Goal: Transaction & Acquisition: Purchase product/service

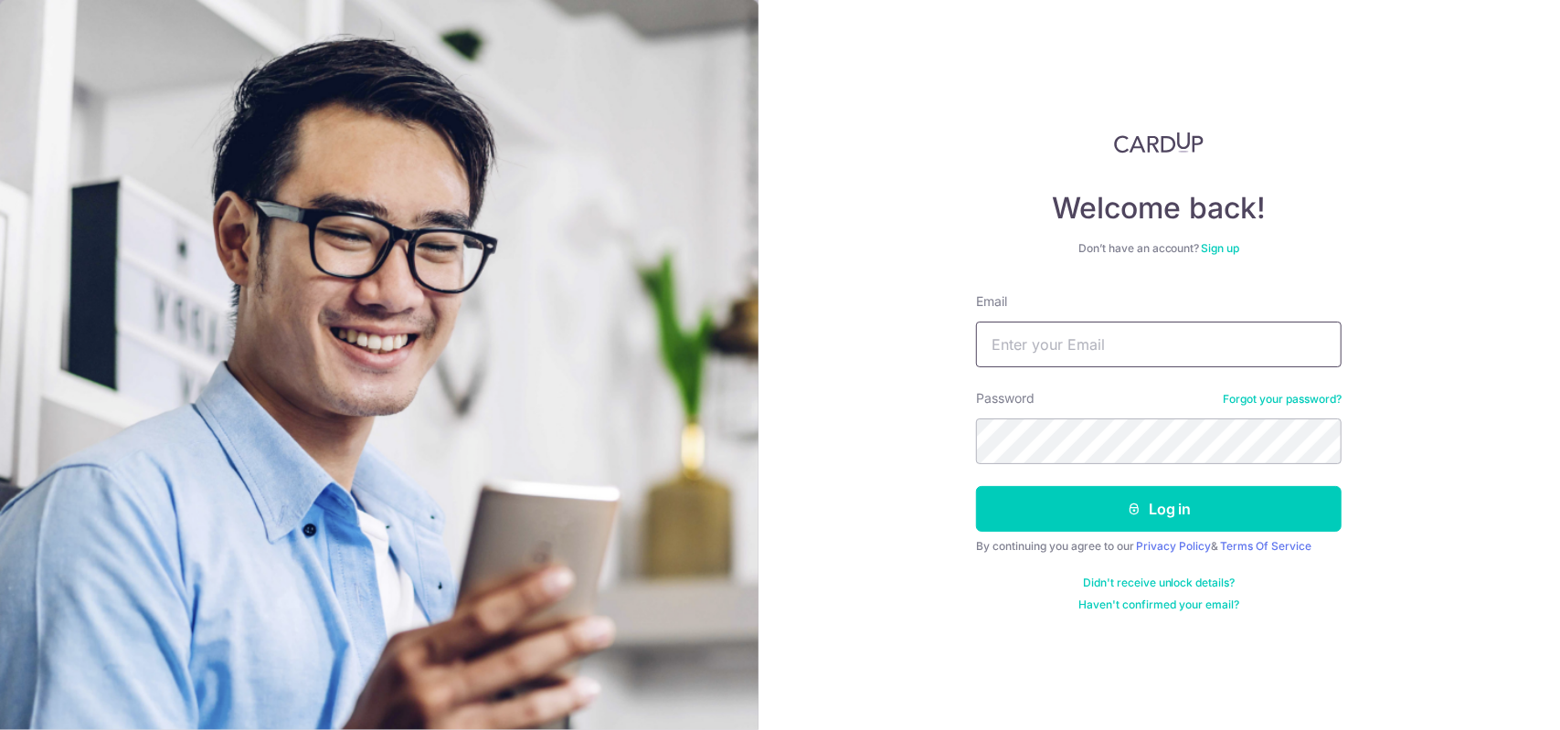
drag, startPoint x: 0, startPoint y: 0, endPoint x: 1150, endPoint y: 354, distance: 1203.4
click at [1150, 354] on input "Email" at bounding box center [1158, 345] width 365 height 46
type input "louis2k@gmail.com"
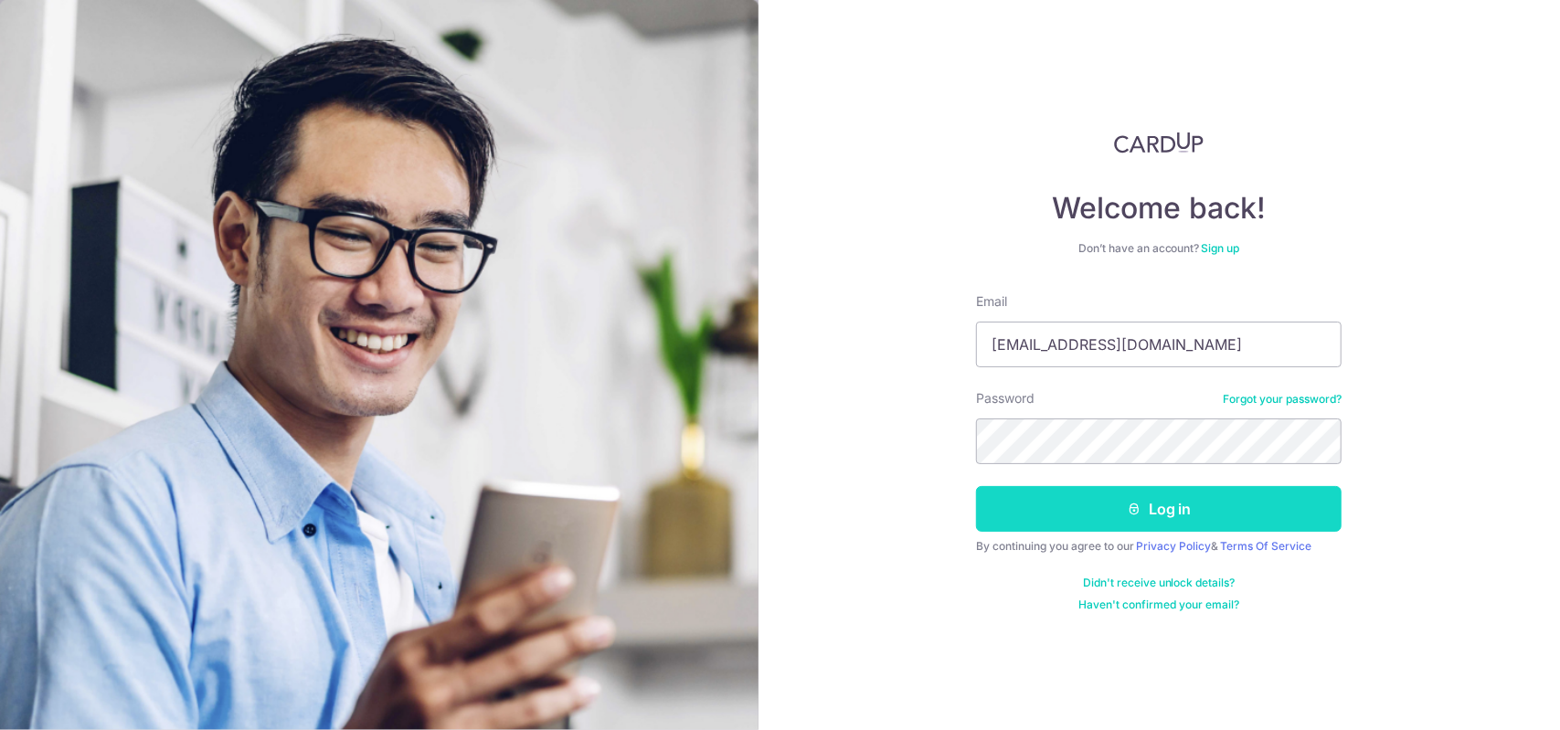
click at [1105, 507] on button "Log in" at bounding box center [1158, 509] width 365 height 46
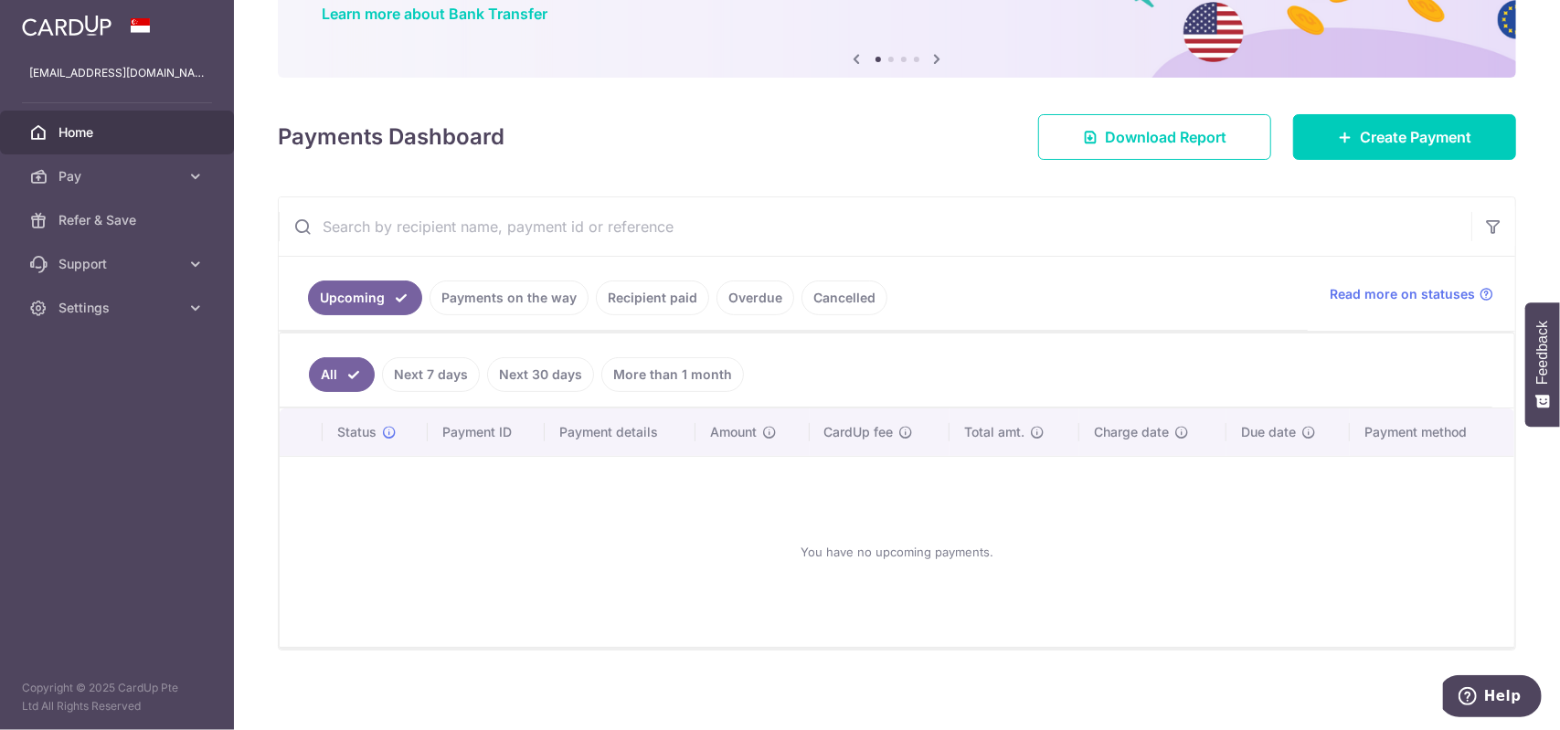
scroll to position [65, 0]
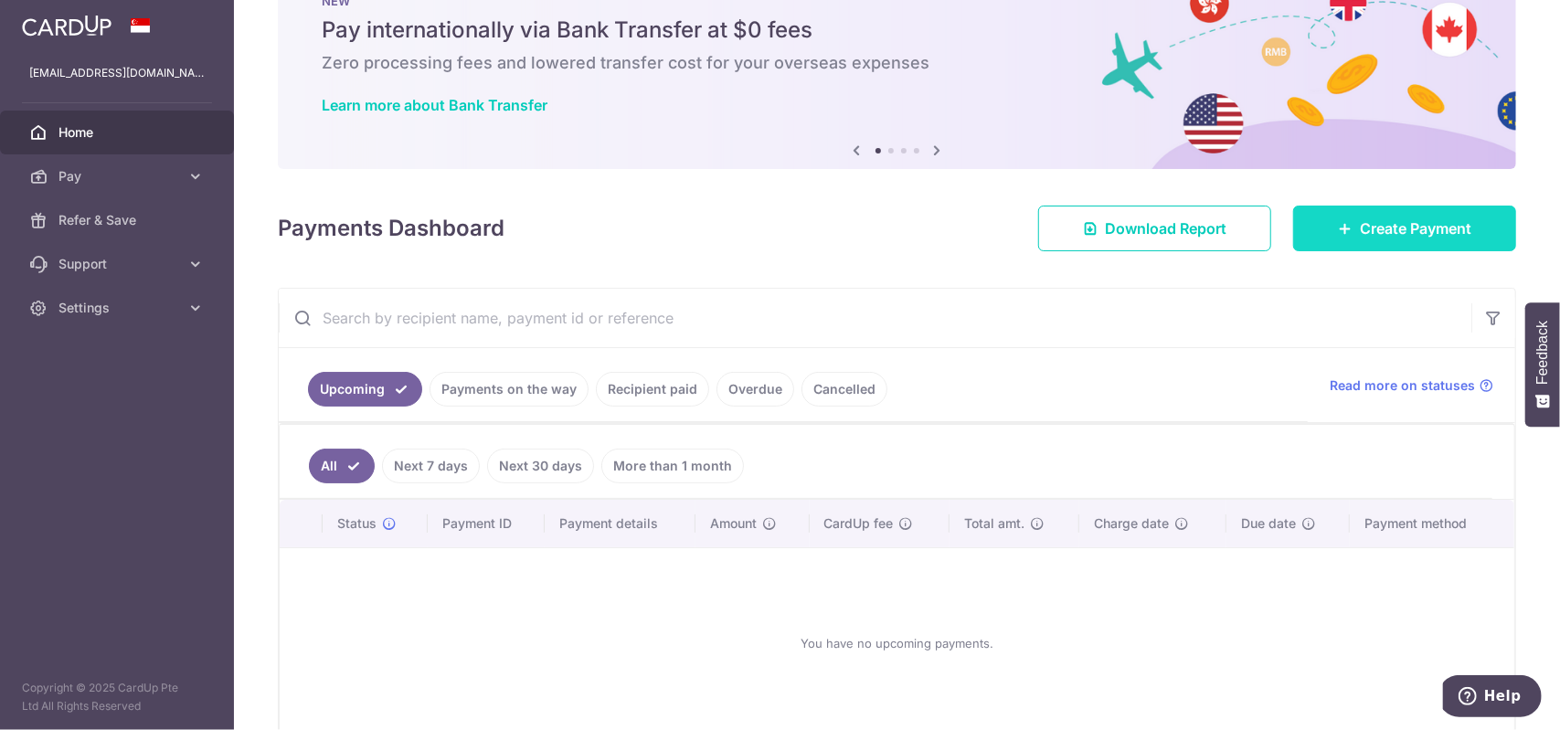
click at [1321, 234] on link "Create Payment" at bounding box center [1404, 229] width 223 height 46
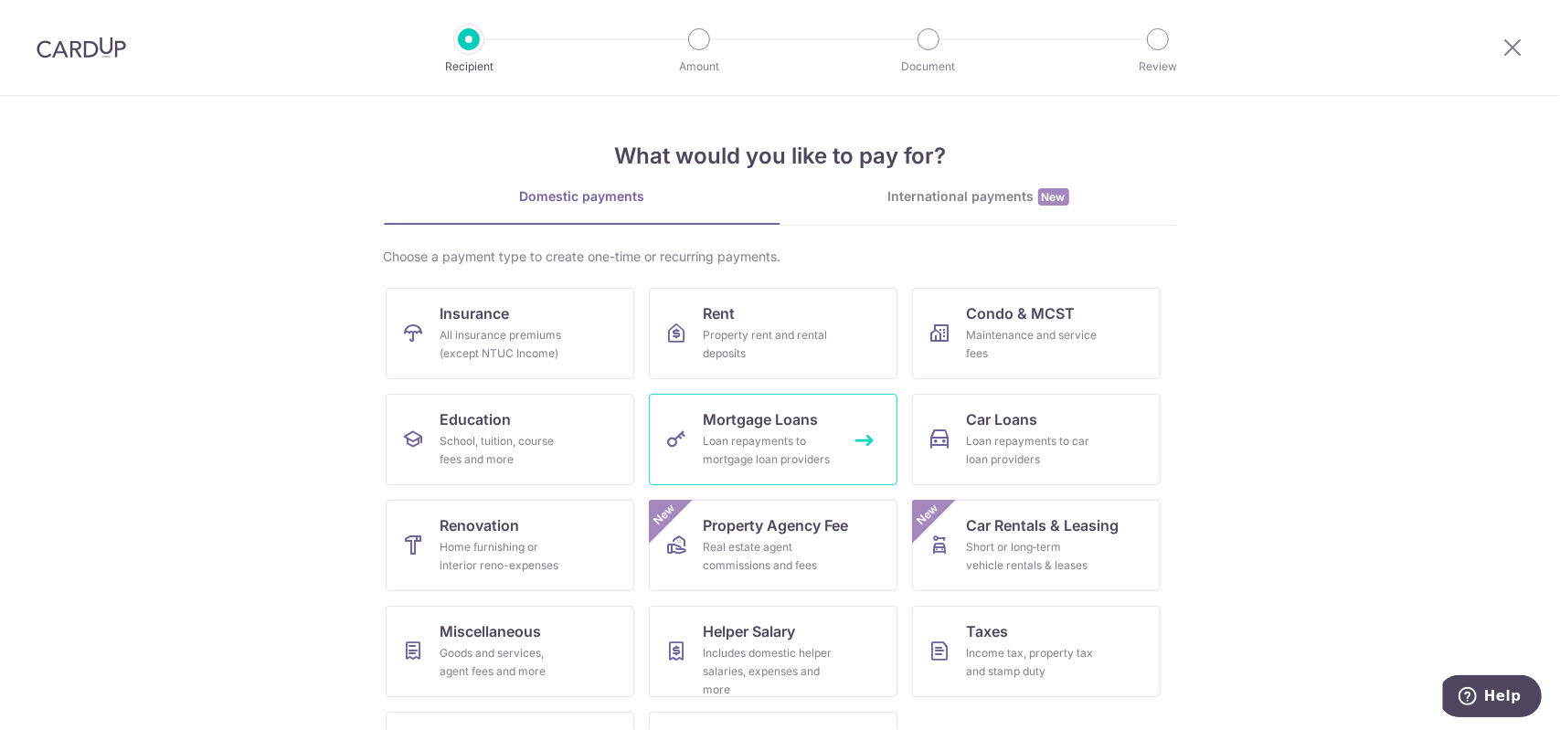
scroll to position [86, 0]
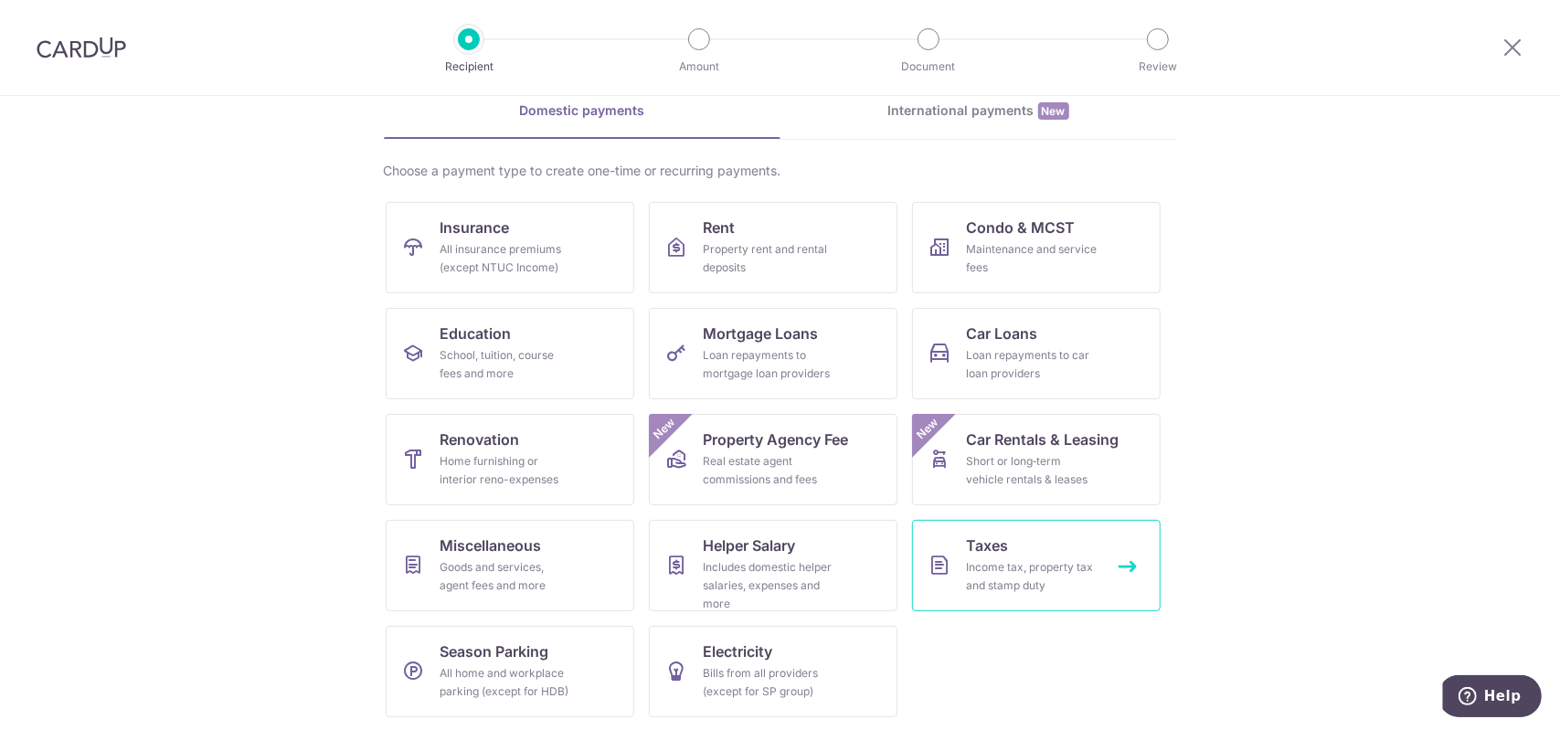
click at [1018, 562] on div "Income tax, property tax and stamp duty" at bounding box center [1033, 576] width 132 height 37
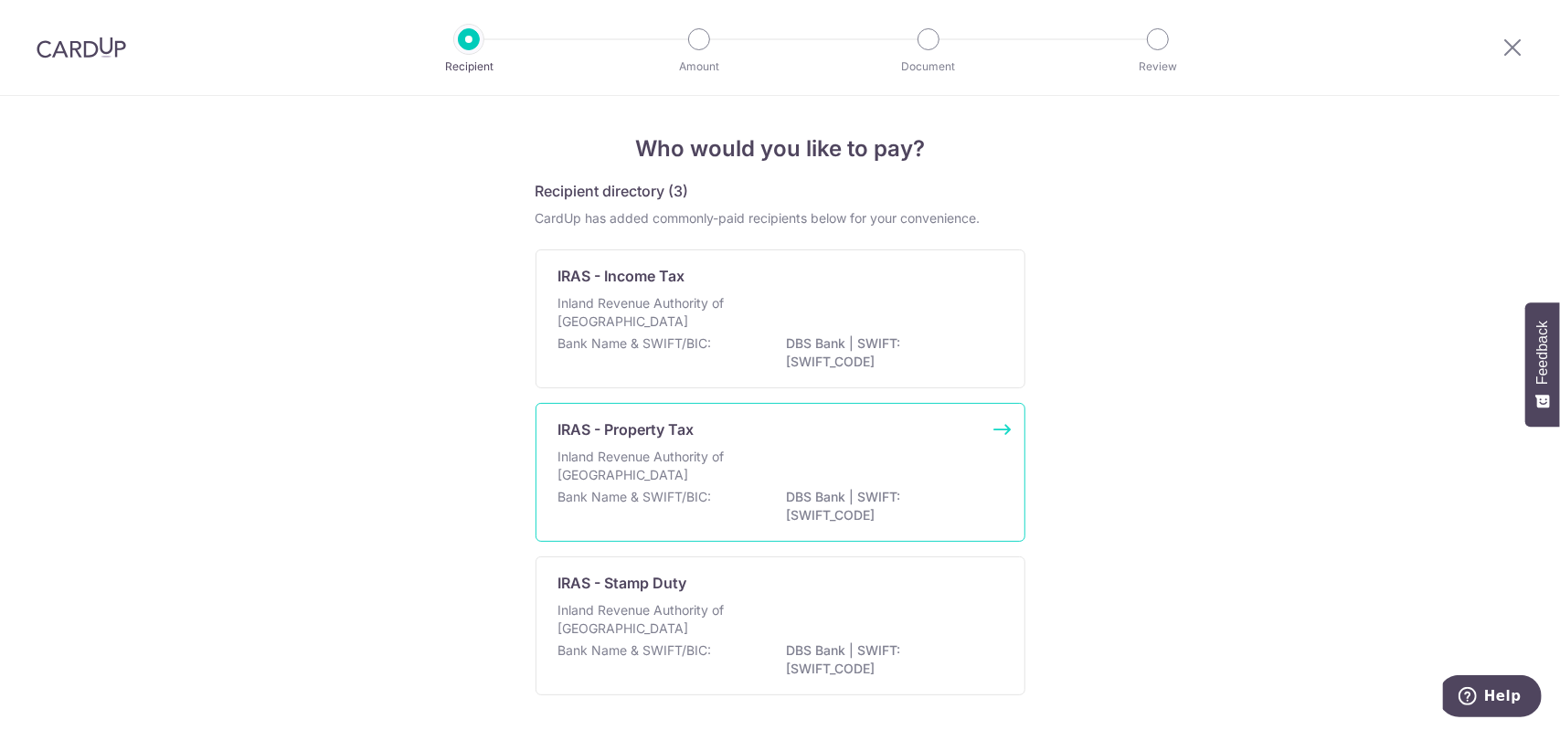
click at [728, 438] on div "IRAS - Property Tax" at bounding box center [769, 429] width 422 height 22
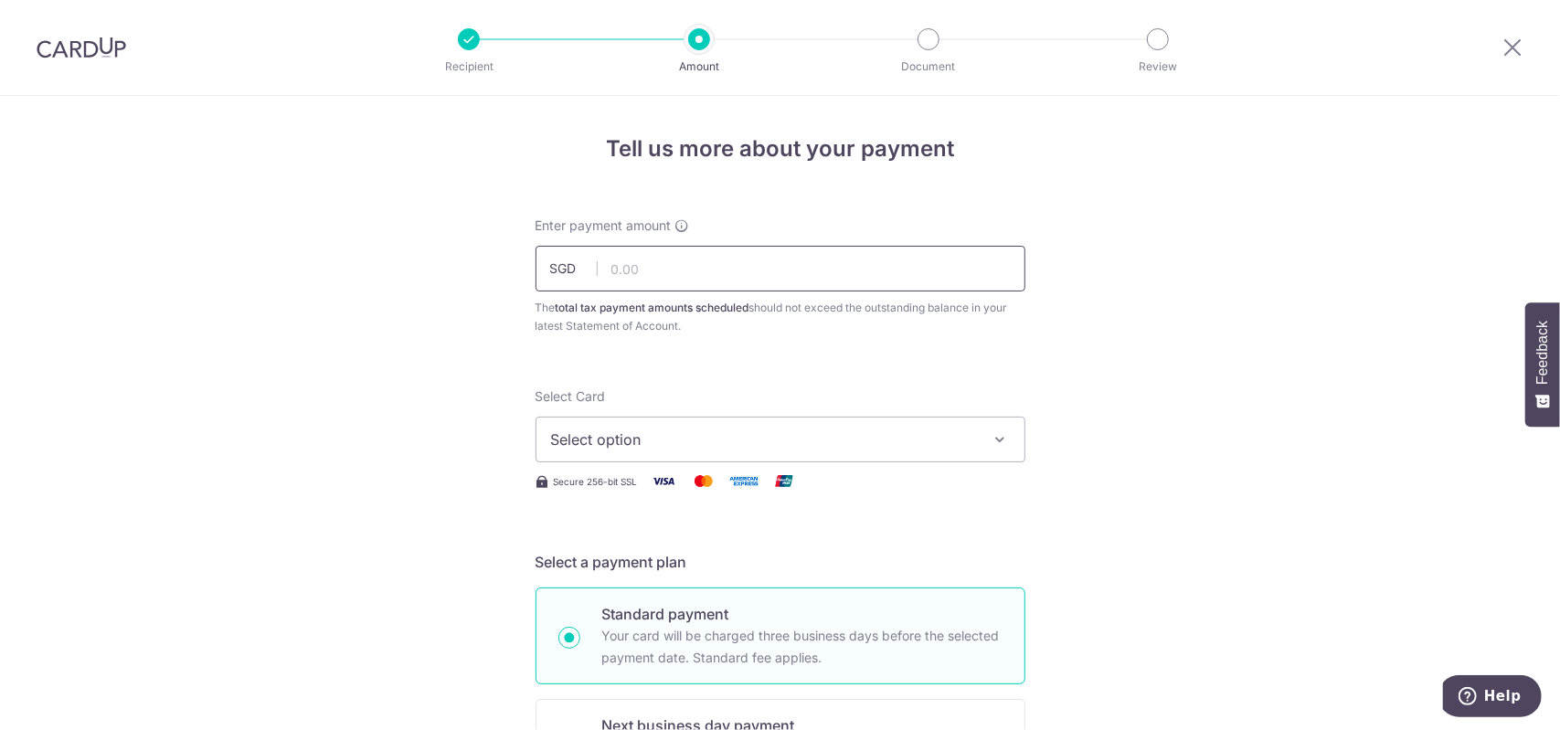
click at [665, 268] on input "text" at bounding box center [780, 269] width 490 height 46
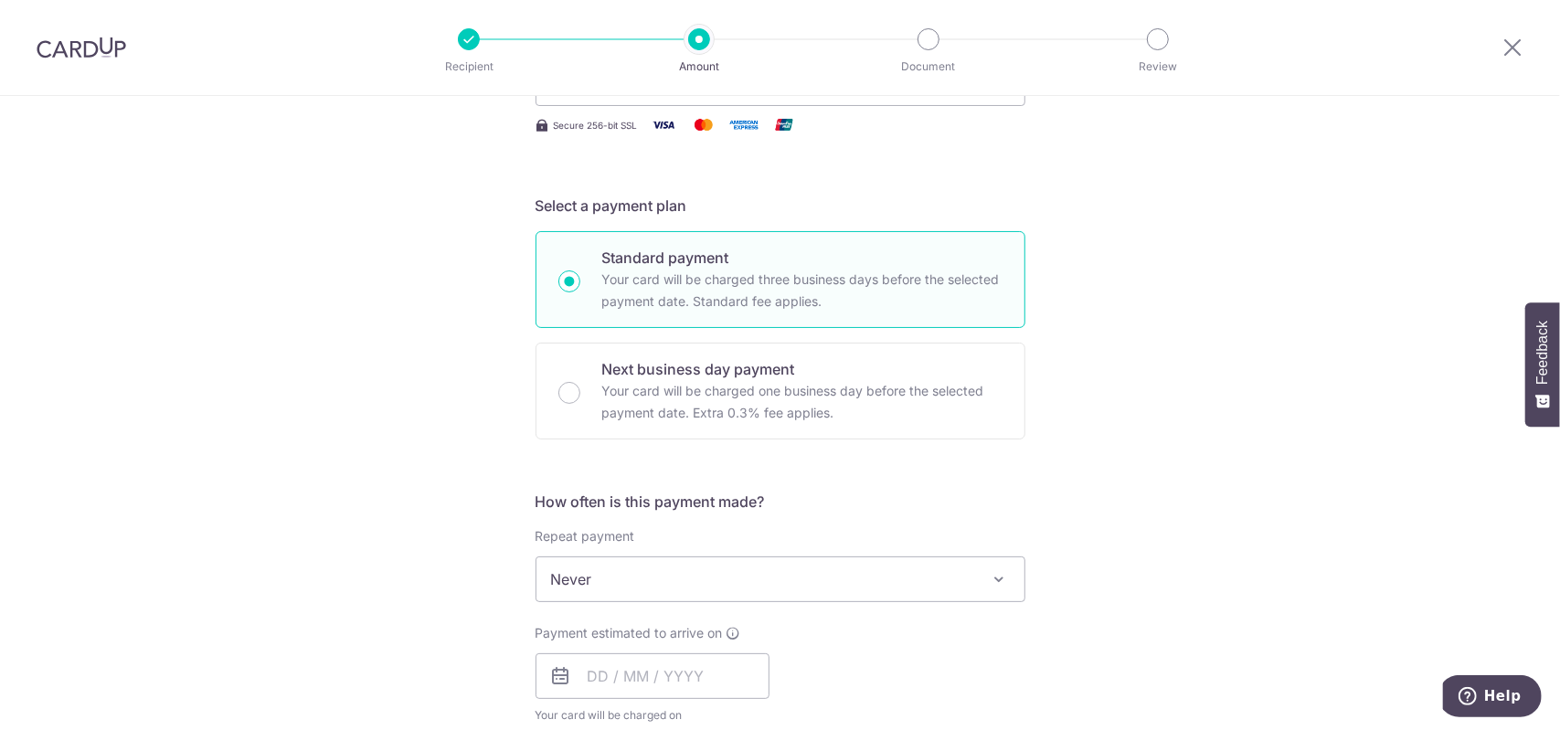
scroll to position [327, 0]
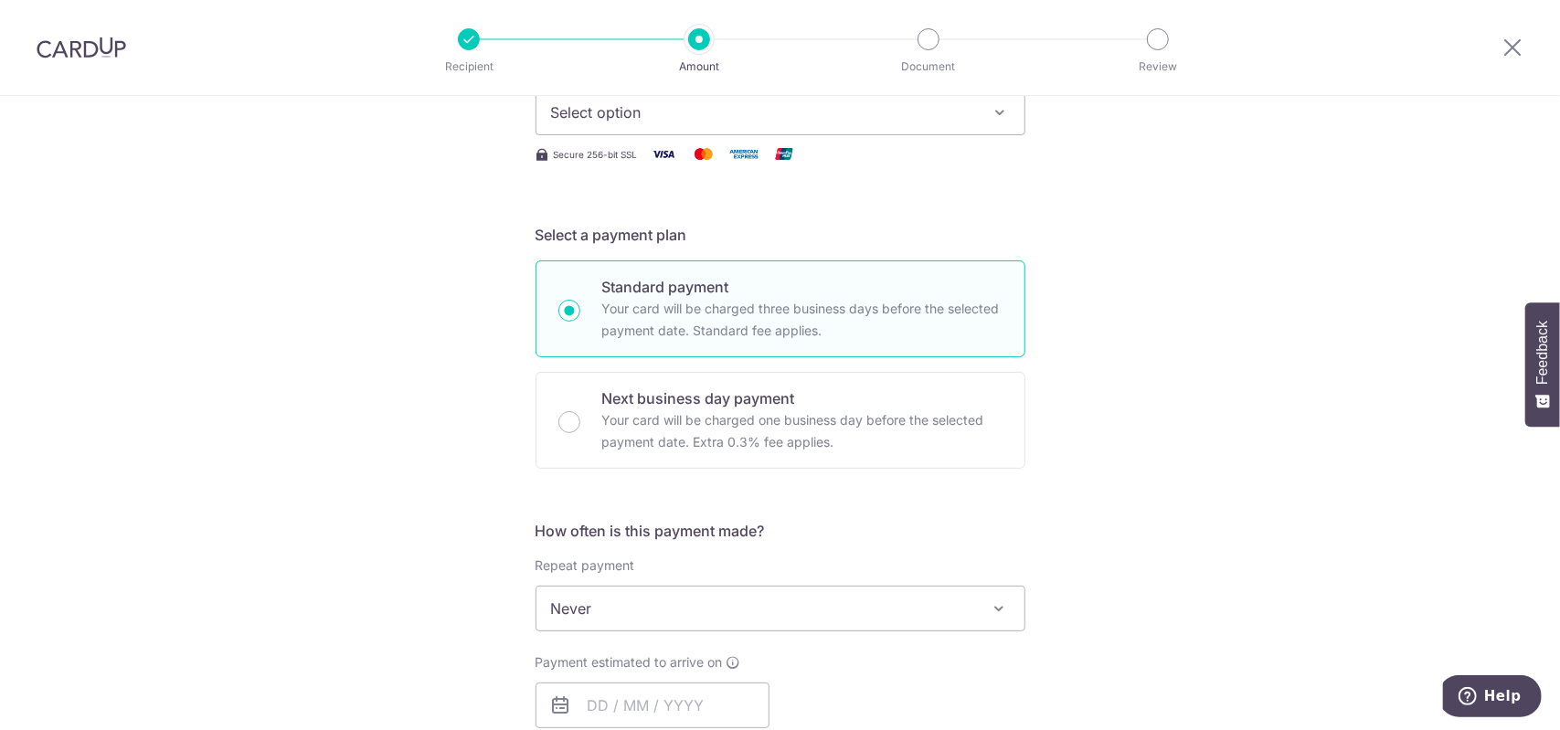
click at [97, 35] on div at bounding box center [81, 47] width 163 height 95
click at [102, 58] on img at bounding box center [82, 48] width 90 height 22
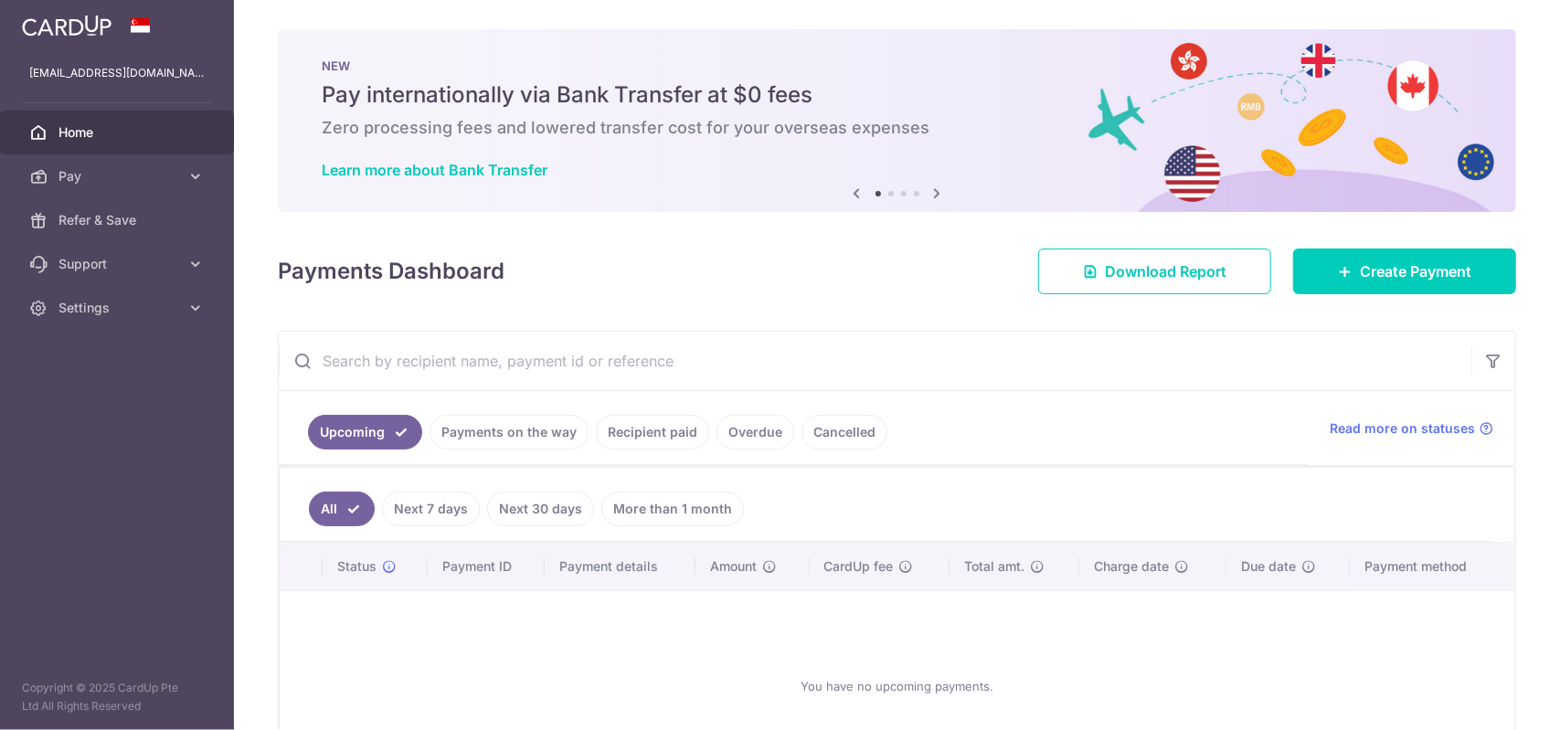
scroll to position [134, 0]
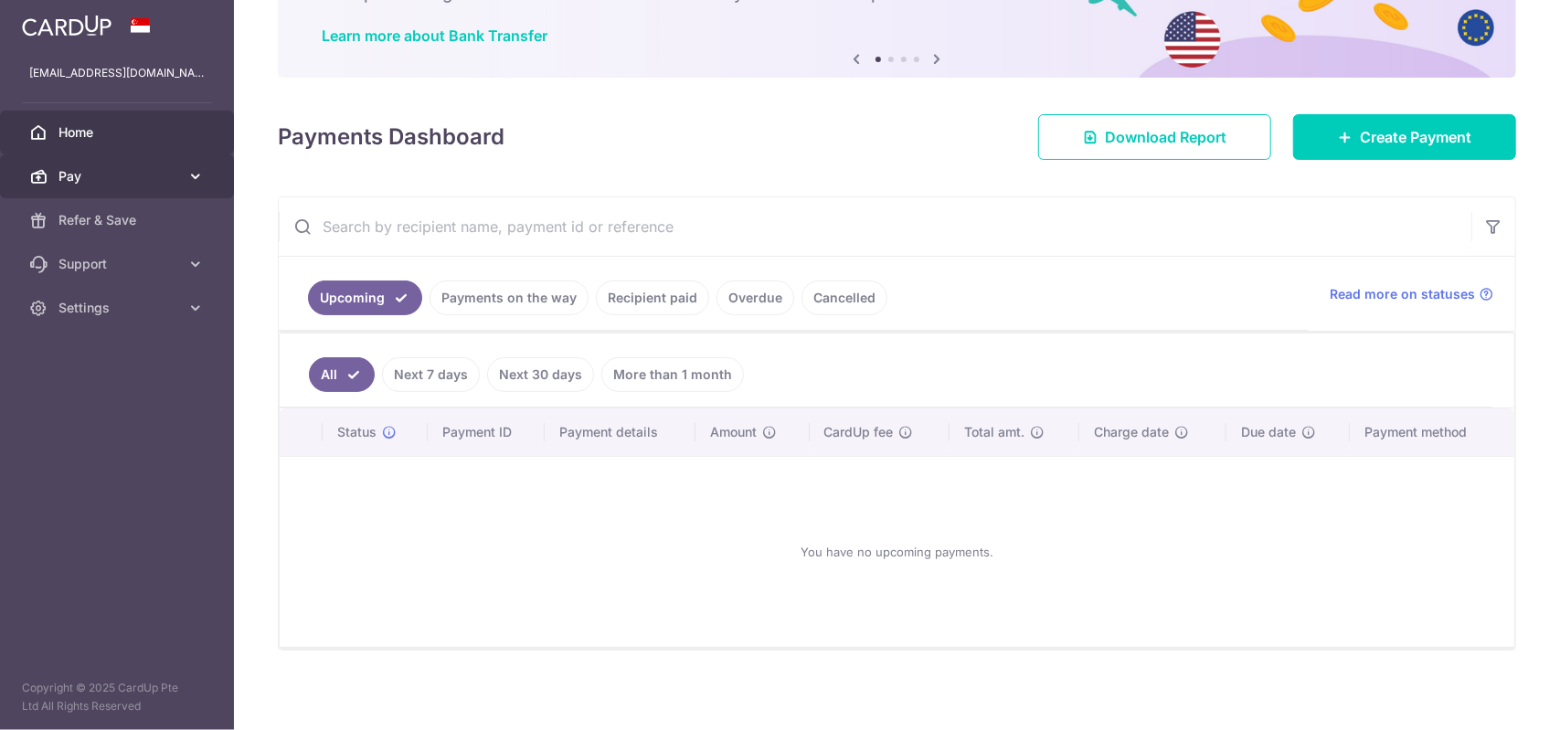
click at [185, 174] on link "Pay" at bounding box center [117, 176] width 234 height 44
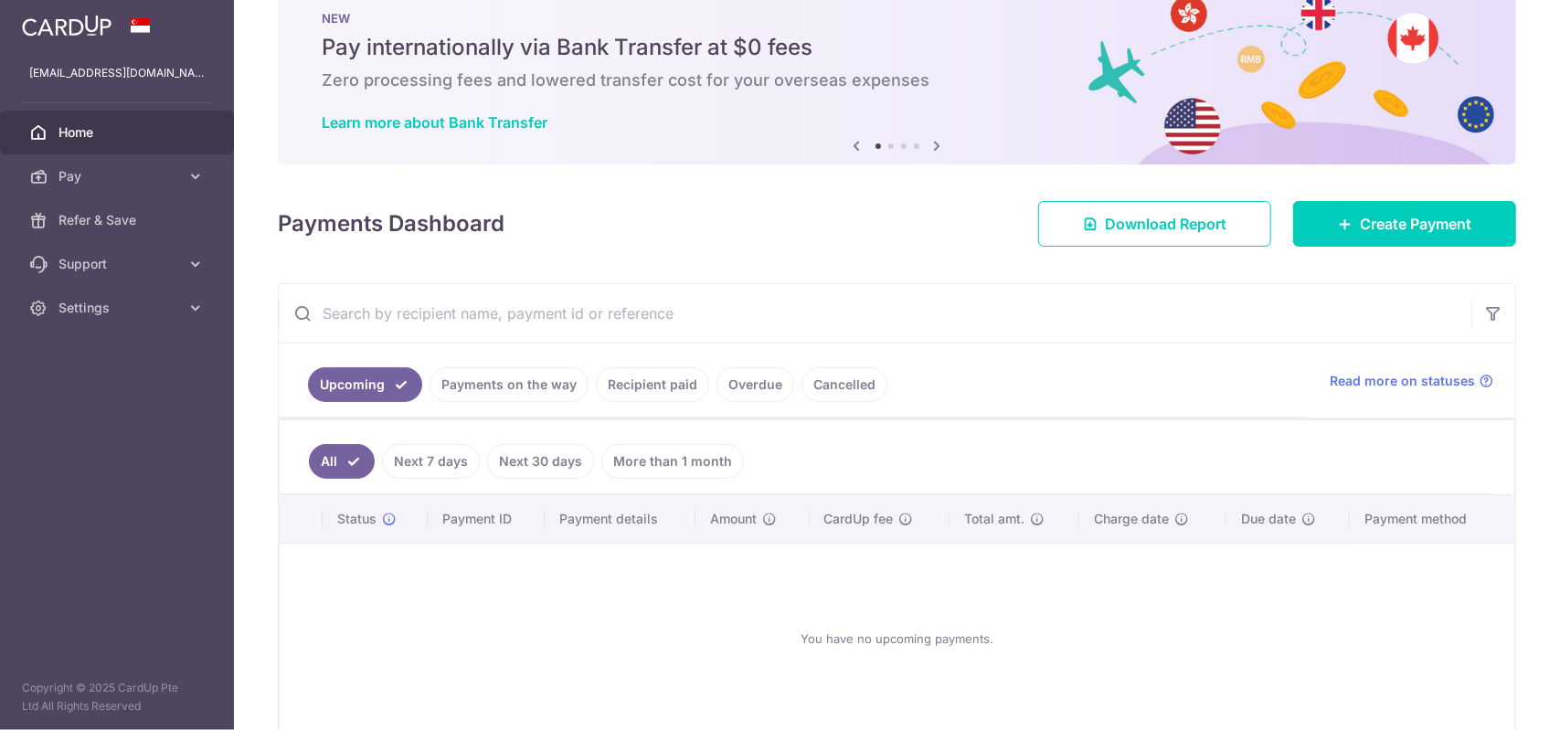
scroll to position [0, 0]
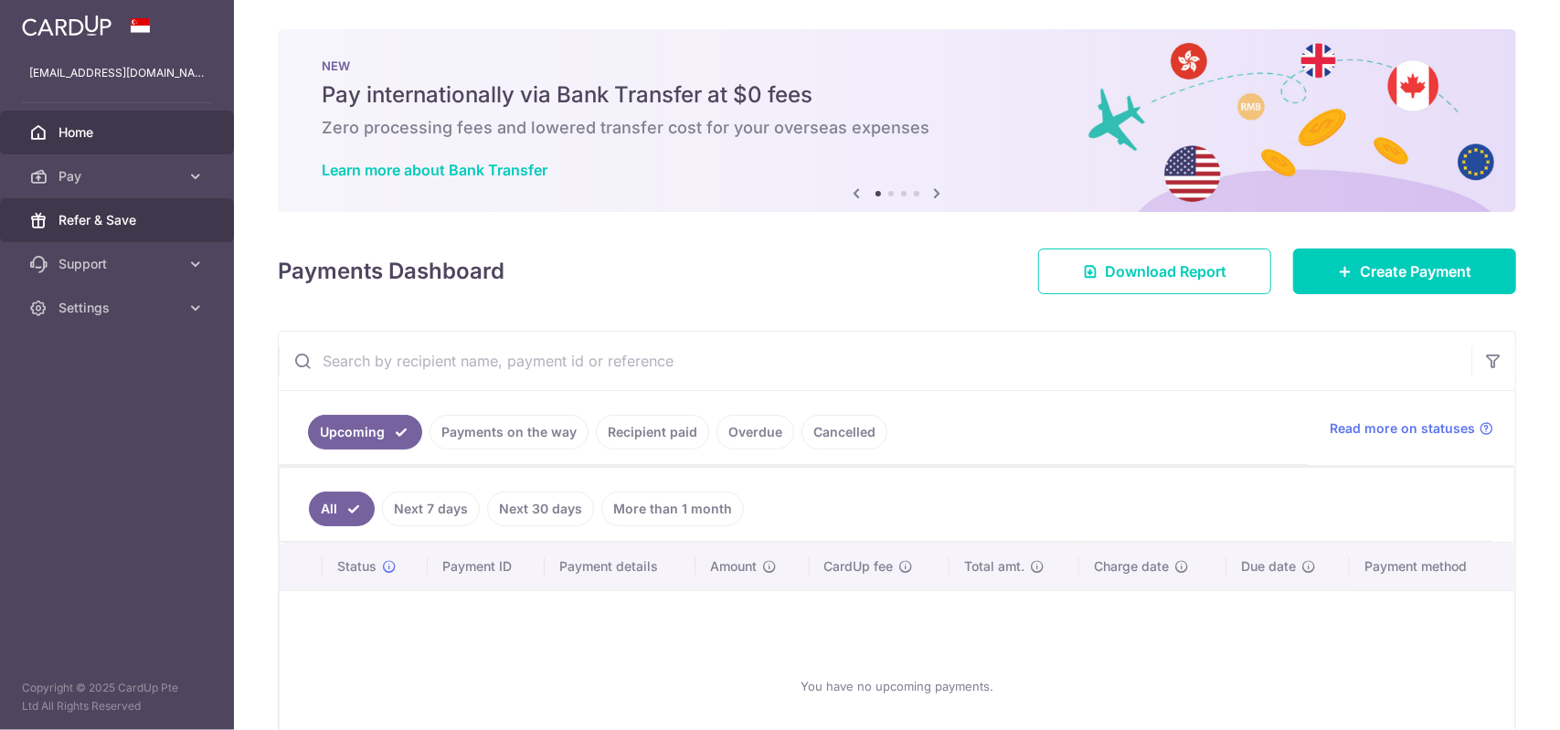
click at [137, 217] on span "Refer & Save" at bounding box center [118, 220] width 121 height 18
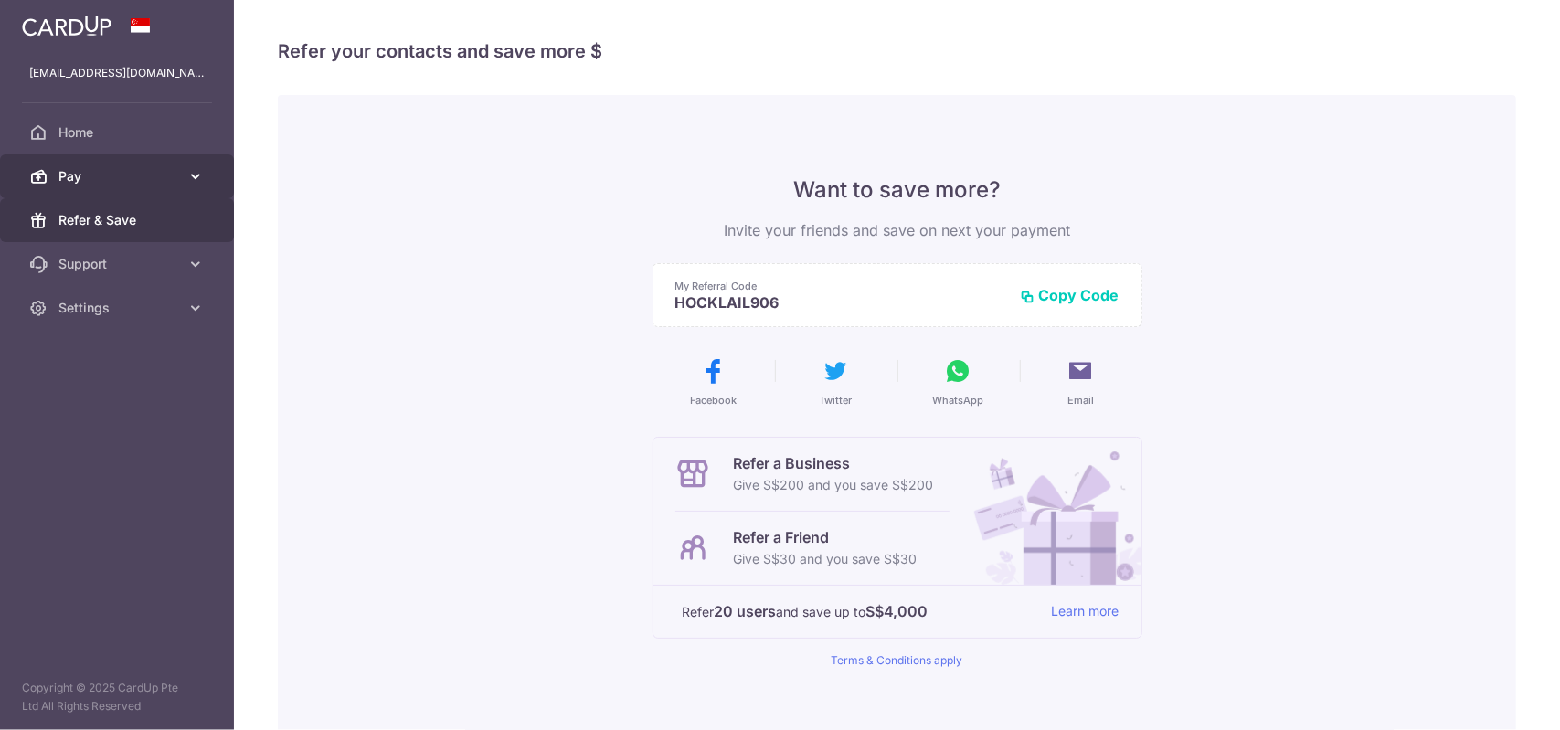
click at [135, 185] on link "Pay" at bounding box center [117, 176] width 234 height 44
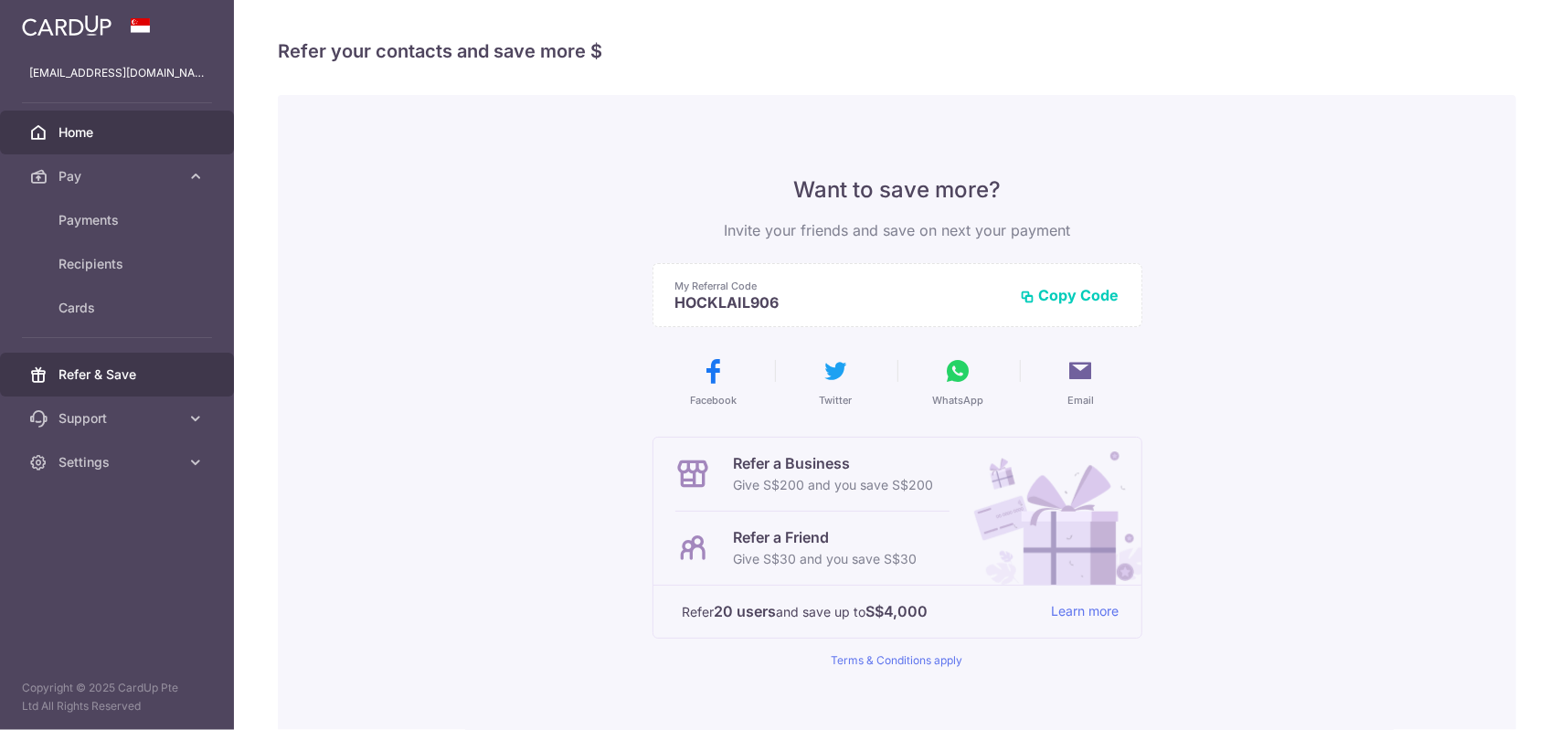
click at [130, 143] on link "Home" at bounding box center [117, 133] width 234 height 44
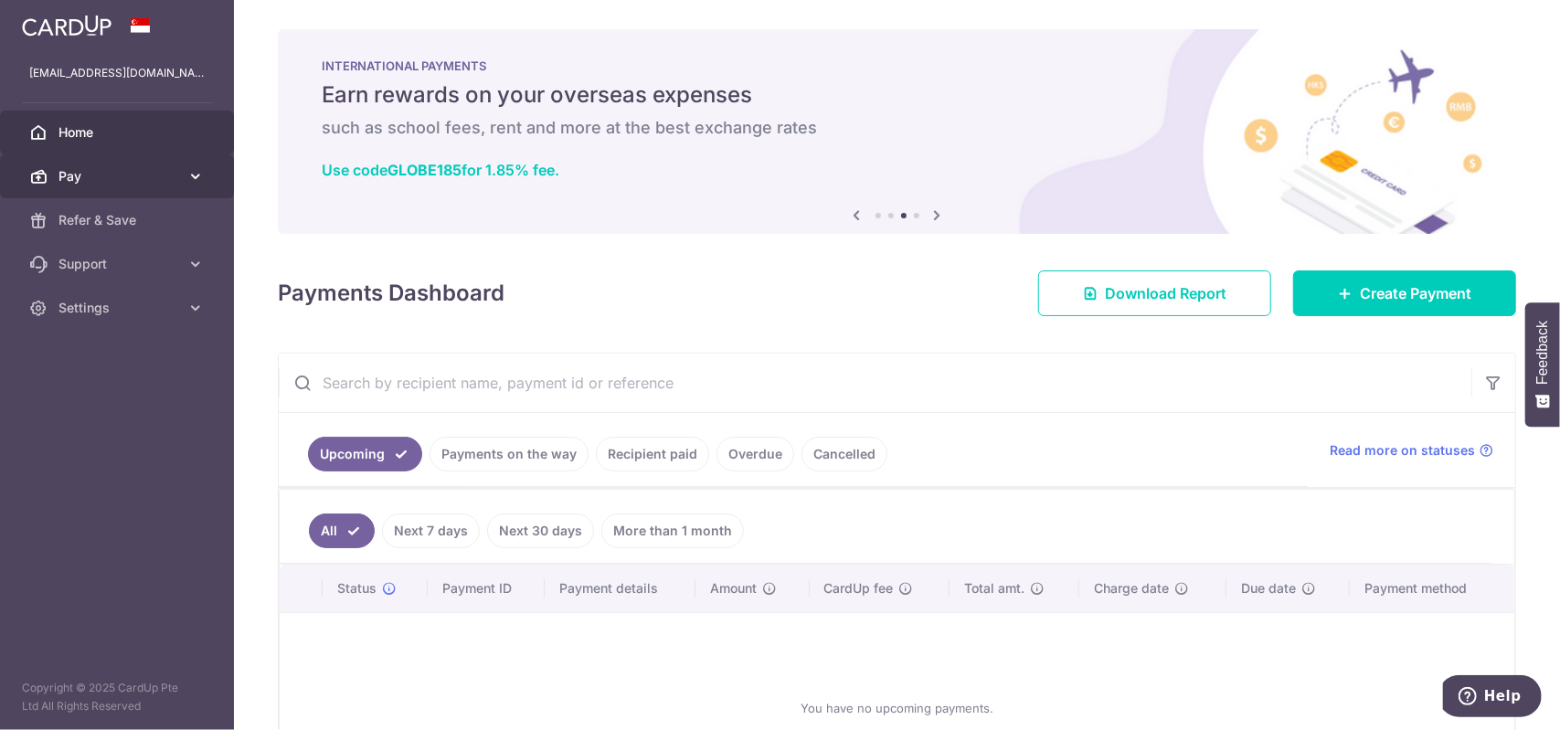
click at [161, 171] on span "Pay" at bounding box center [118, 176] width 121 height 18
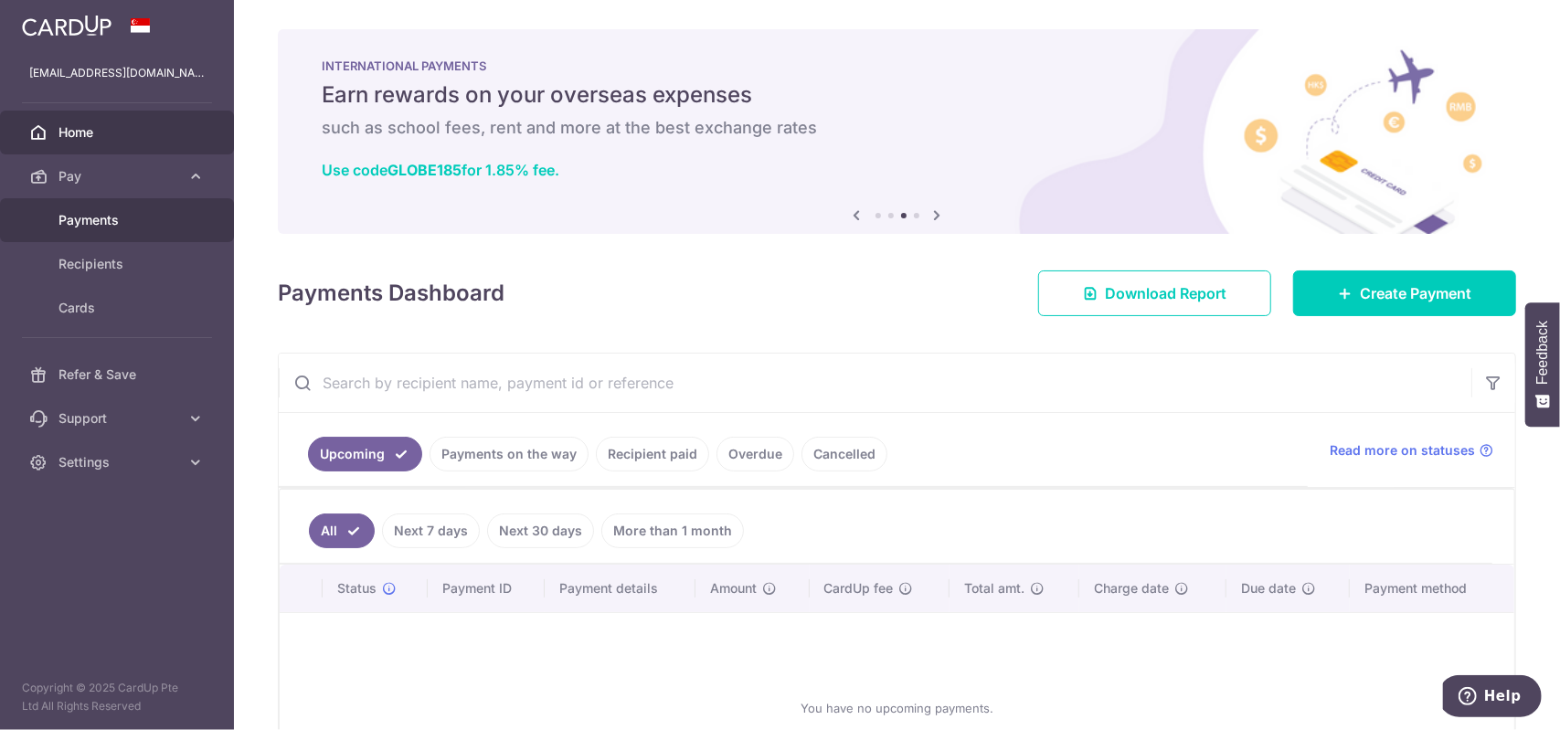
click at [114, 219] on span "Payments" at bounding box center [118, 220] width 121 height 18
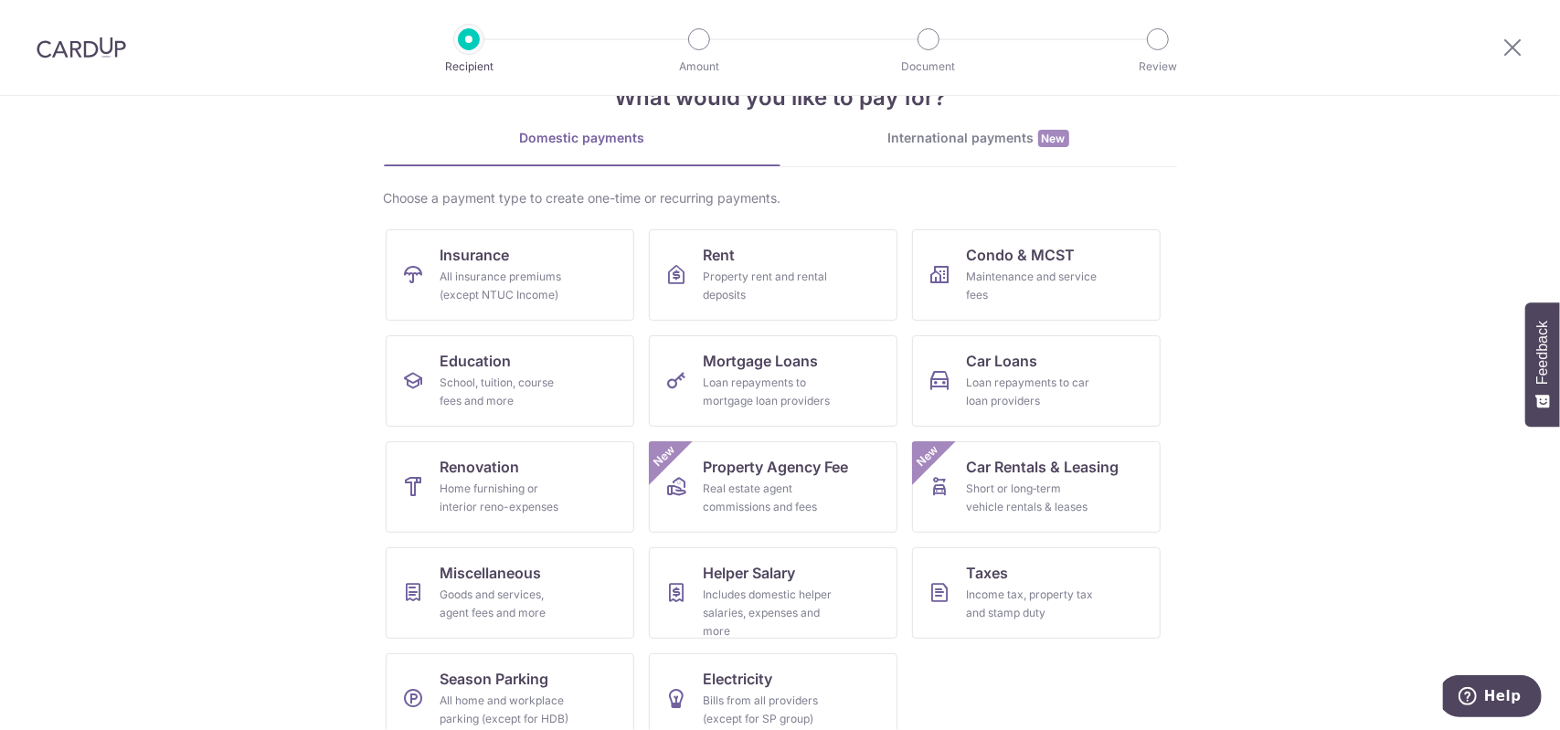
scroll to position [86, 0]
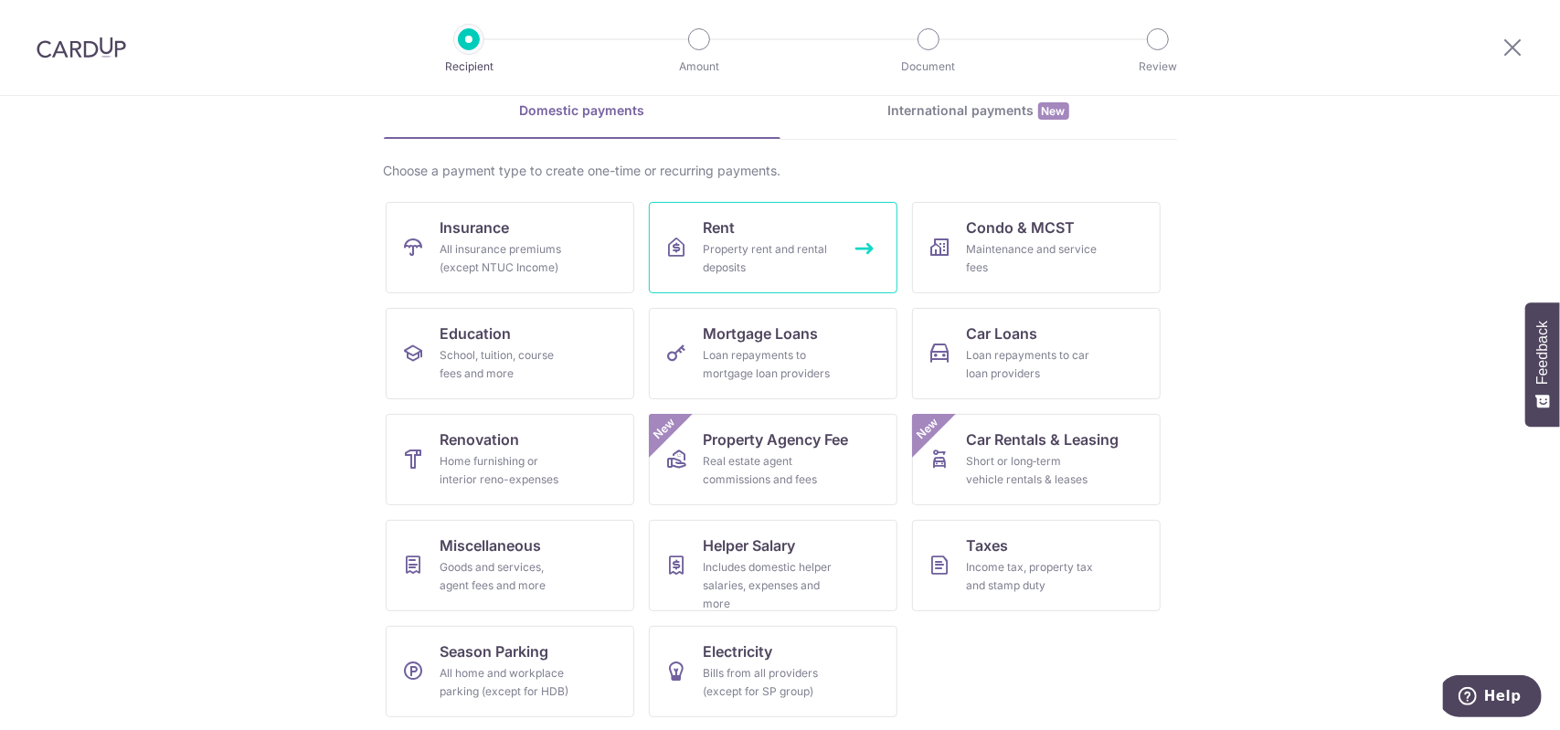
click at [733, 249] on div "Property rent and rental deposits" at bounding box center [769, 258] width 132 height 37
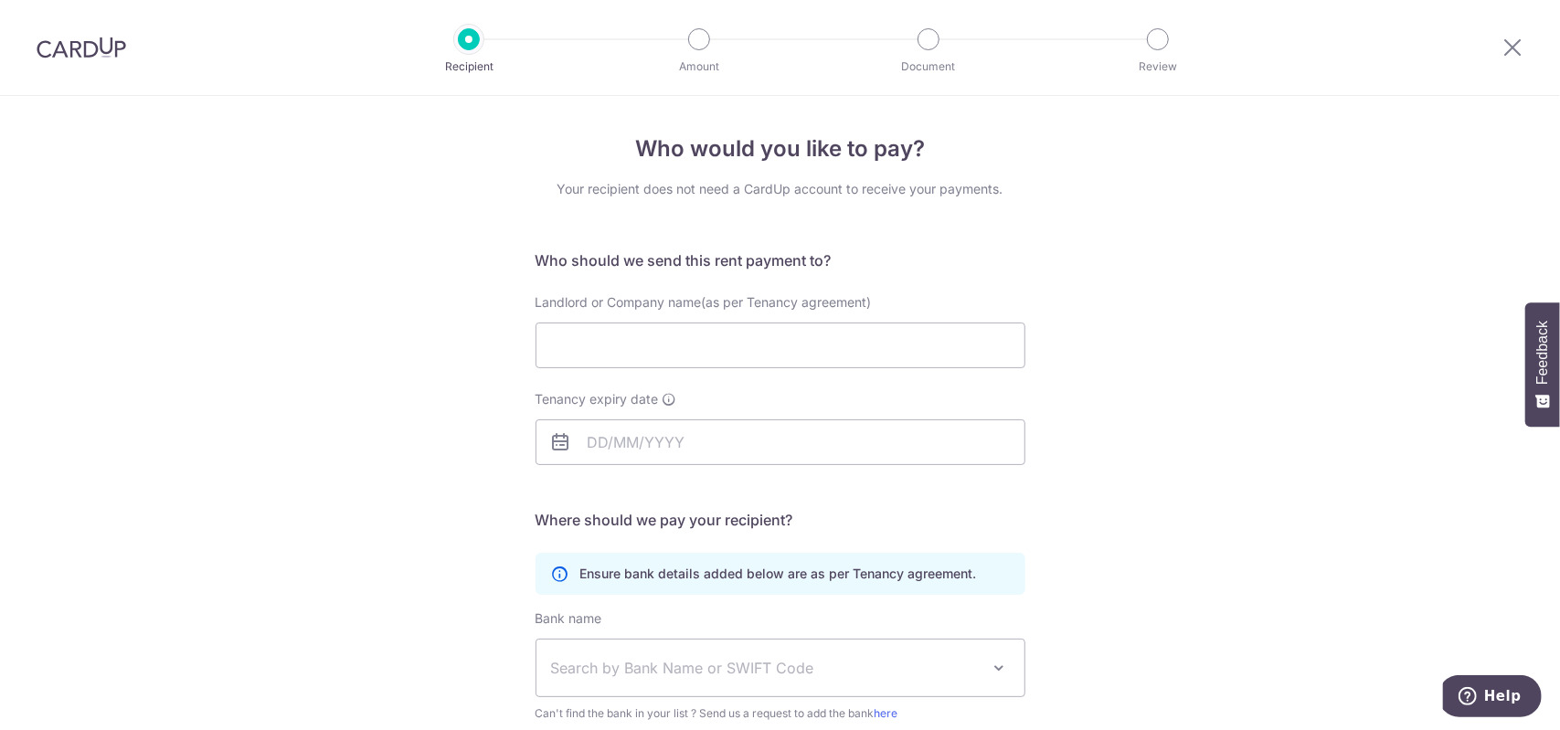
scroll to position [183, 0]
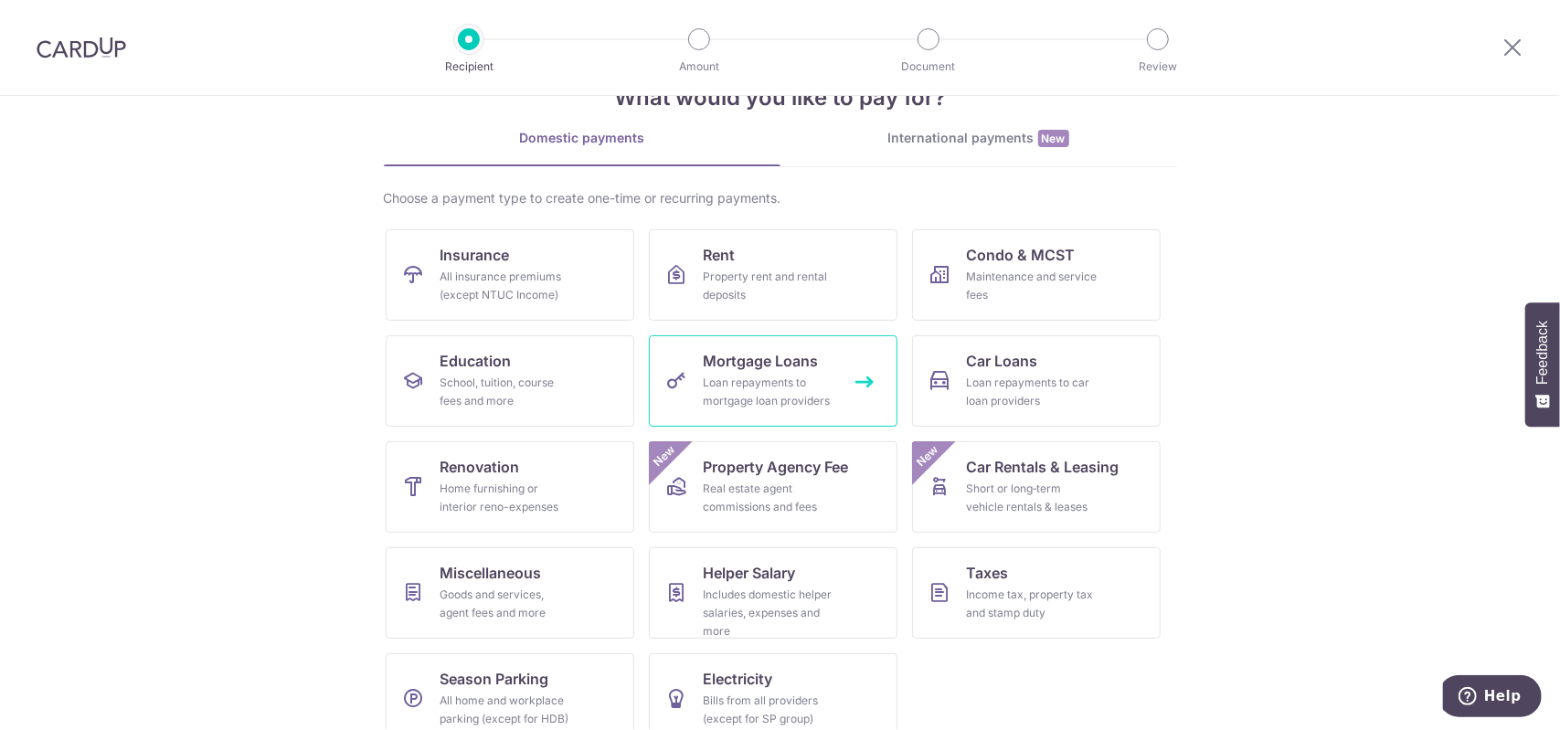
scroll to position [86, 0]
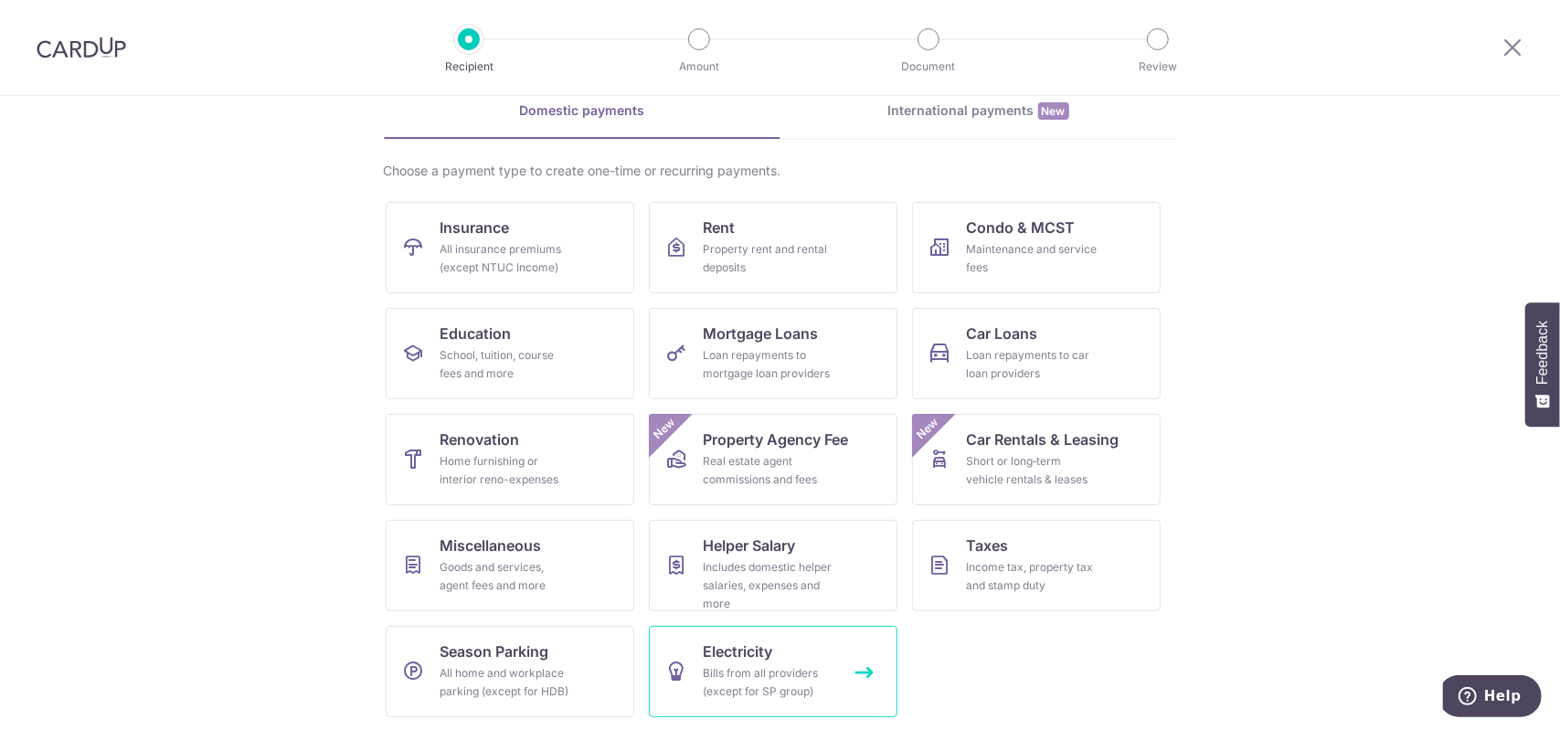
click at [749, 664] on div "Bills from all providers (except for SP group)" at bounding box center [769, 682] width 132 height 37
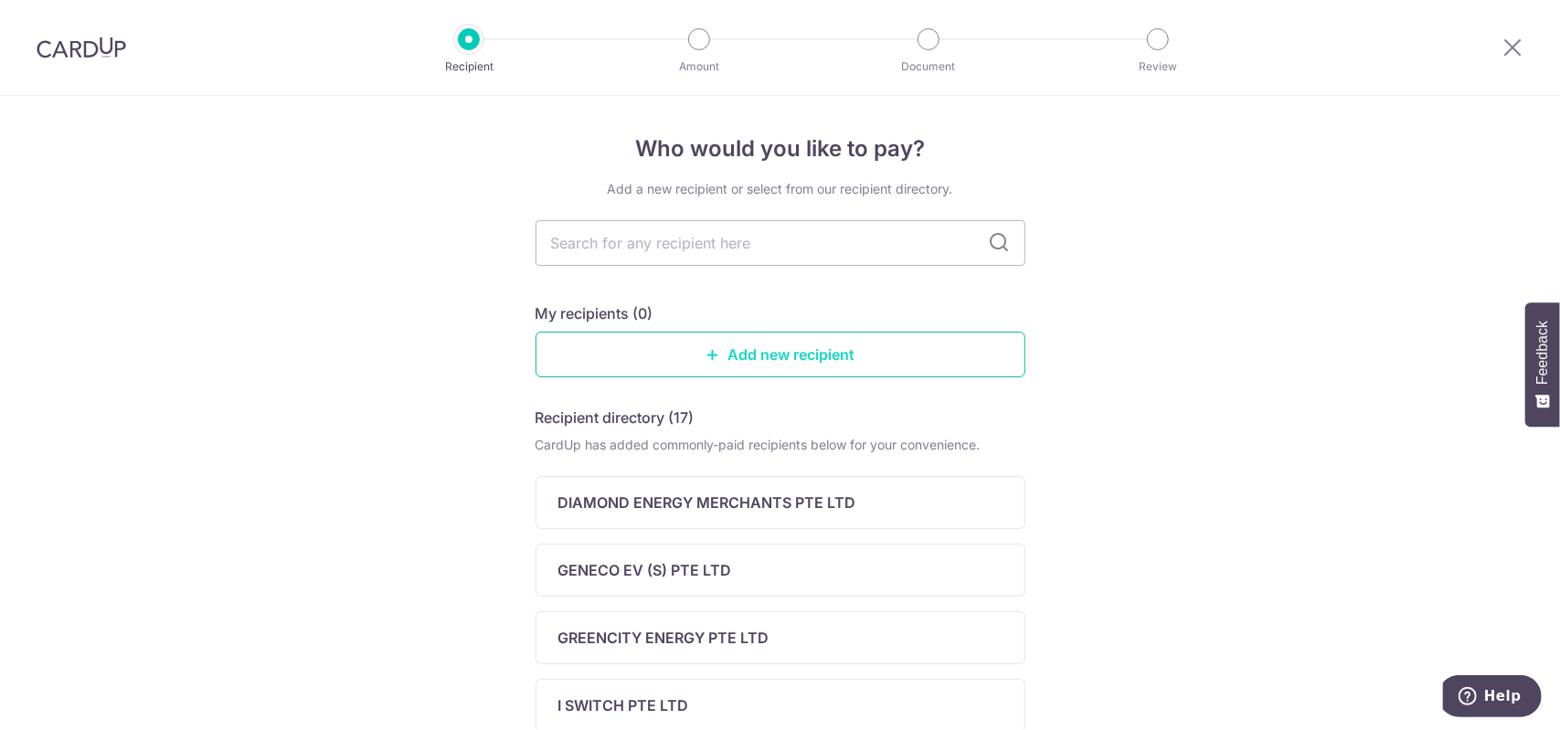
click at [756, 356] on link "Add new recipient" at bounding box center [780, 355] width 490 height 46
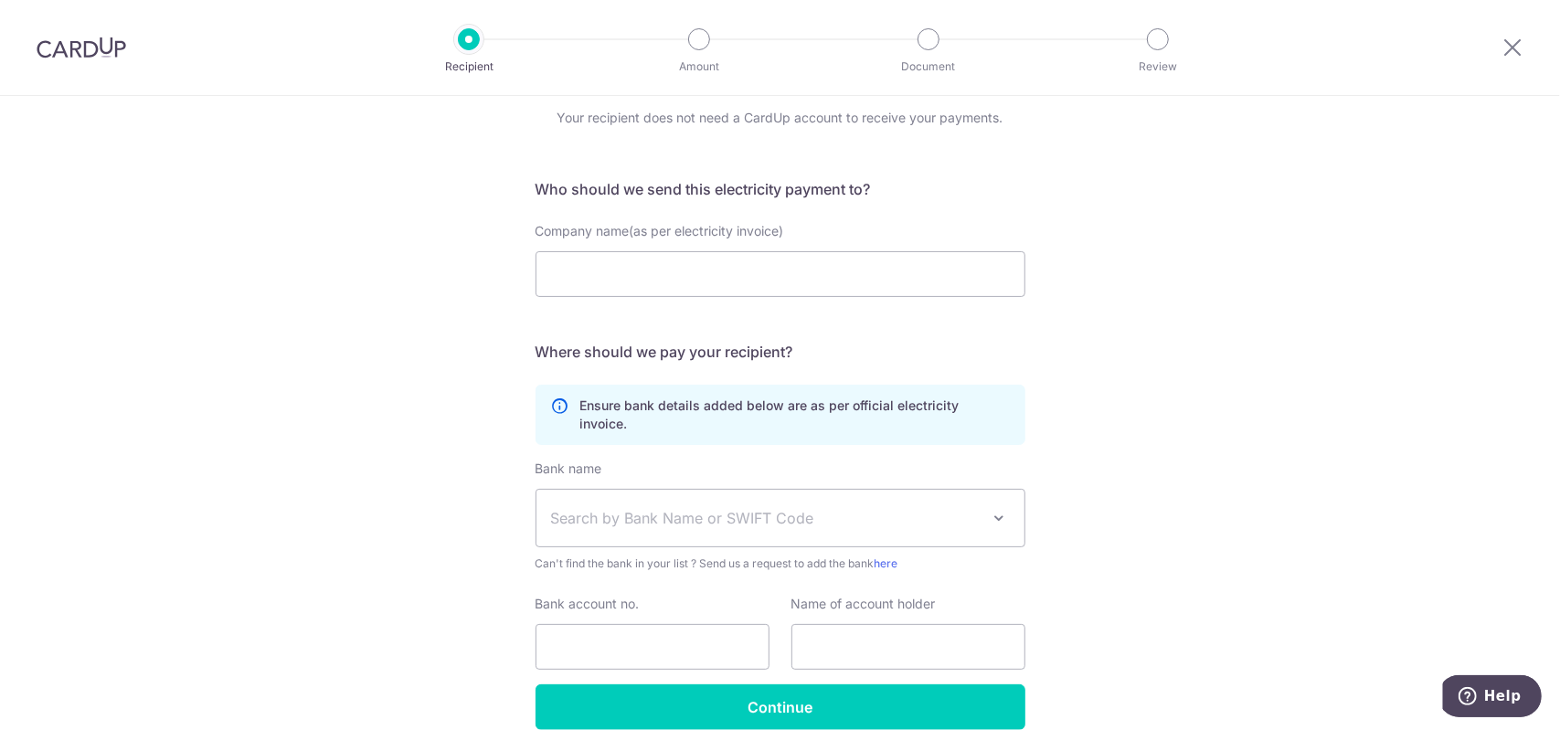
scroll to position [137, 0]
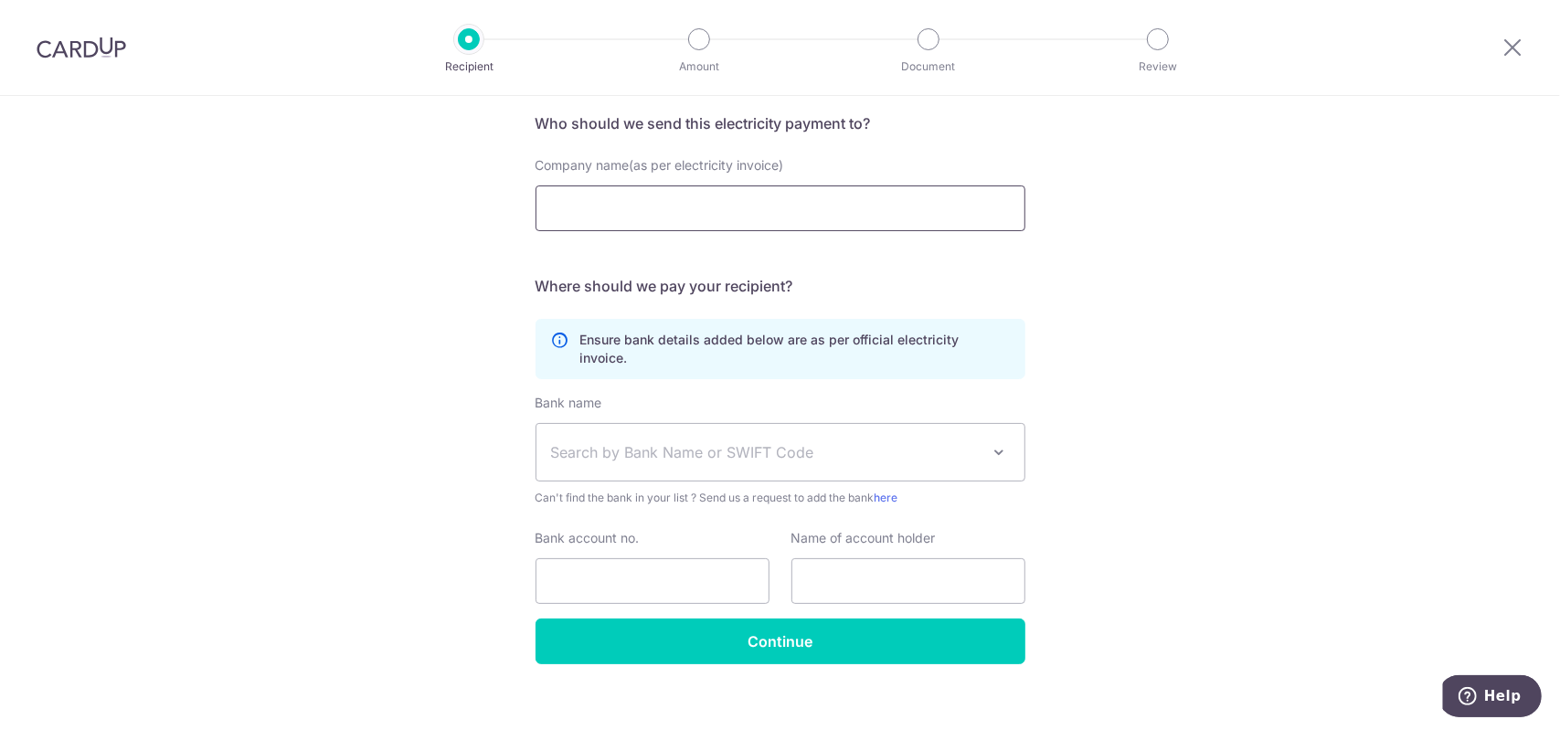
click at [736, 213] on input "Company name(as per electricity invoice)" at bounding box center [780, 208] width 490 height 46
click at [709, 219] on input "Company name(as per electricity invoice)" at bounding box center [780, 208] width 490 height 46
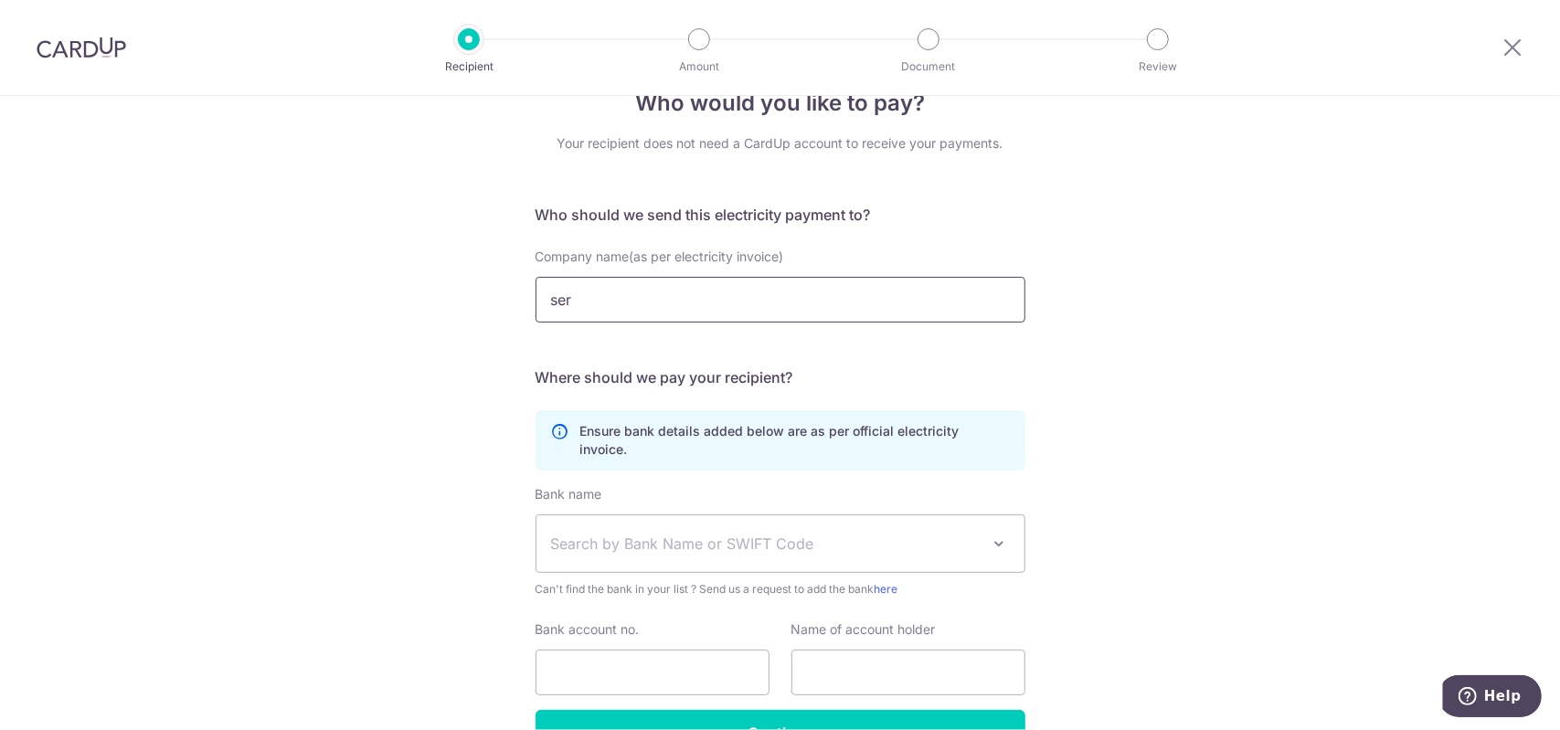
type input "Seraya Energy Pte Ltd"
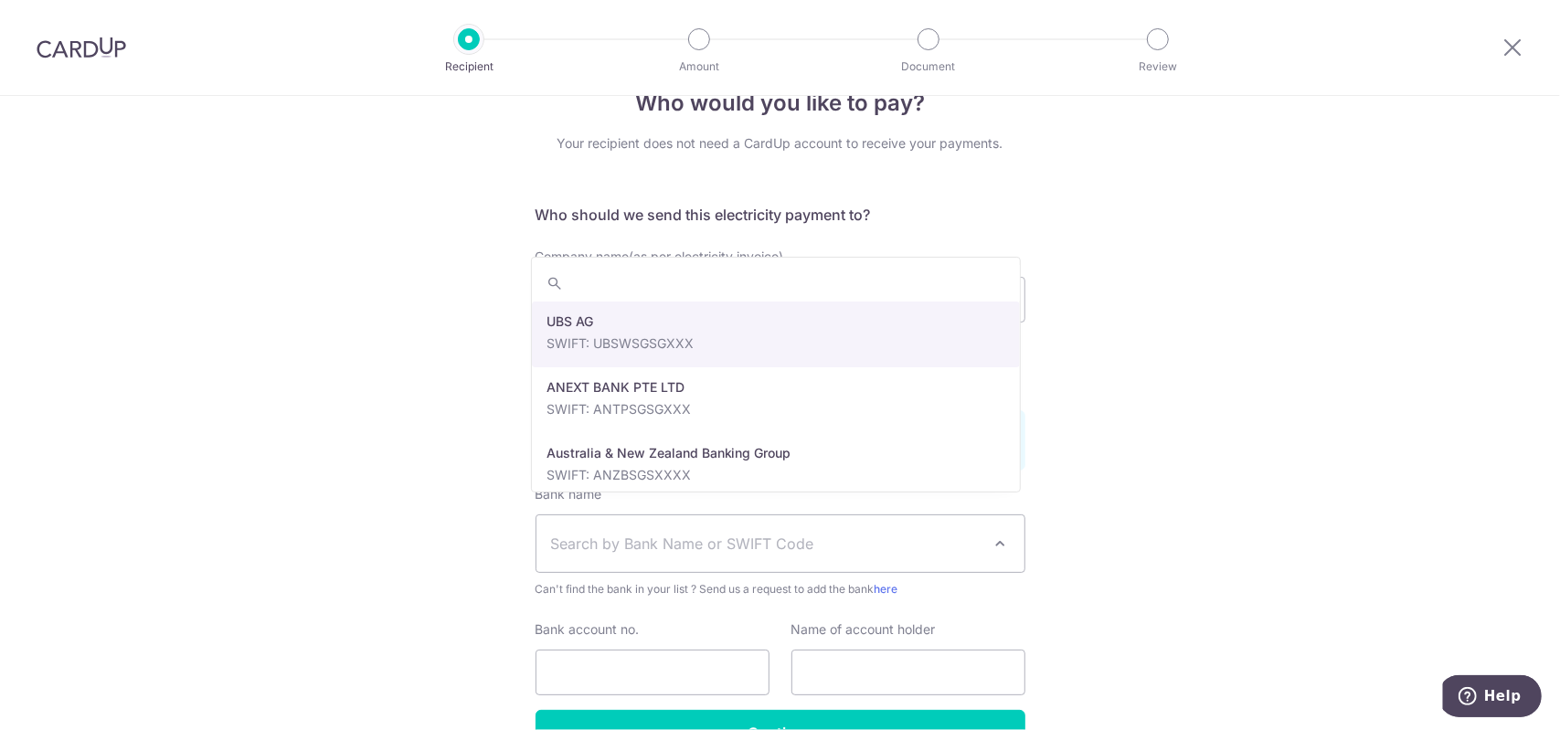
click at [676, 533] on span "Search by Bank Name or SWIFT Code" at bounding box center [765, 544] width 429 height 22
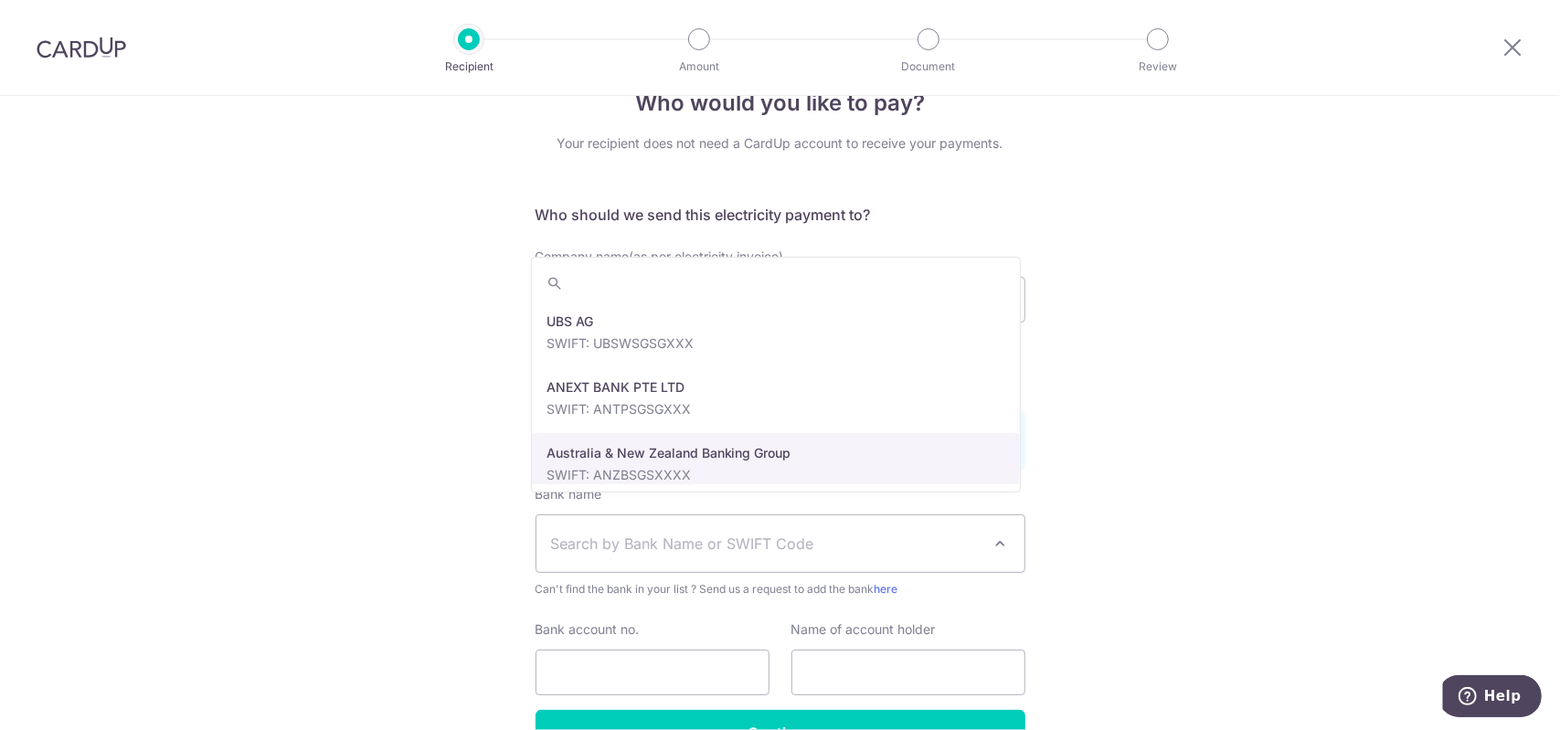
click at [372, 462] on div "Who would you like to pay? Your recipient does not need a CardUp account to rec…" at bounding box center [780, 445] width 1560 height 791
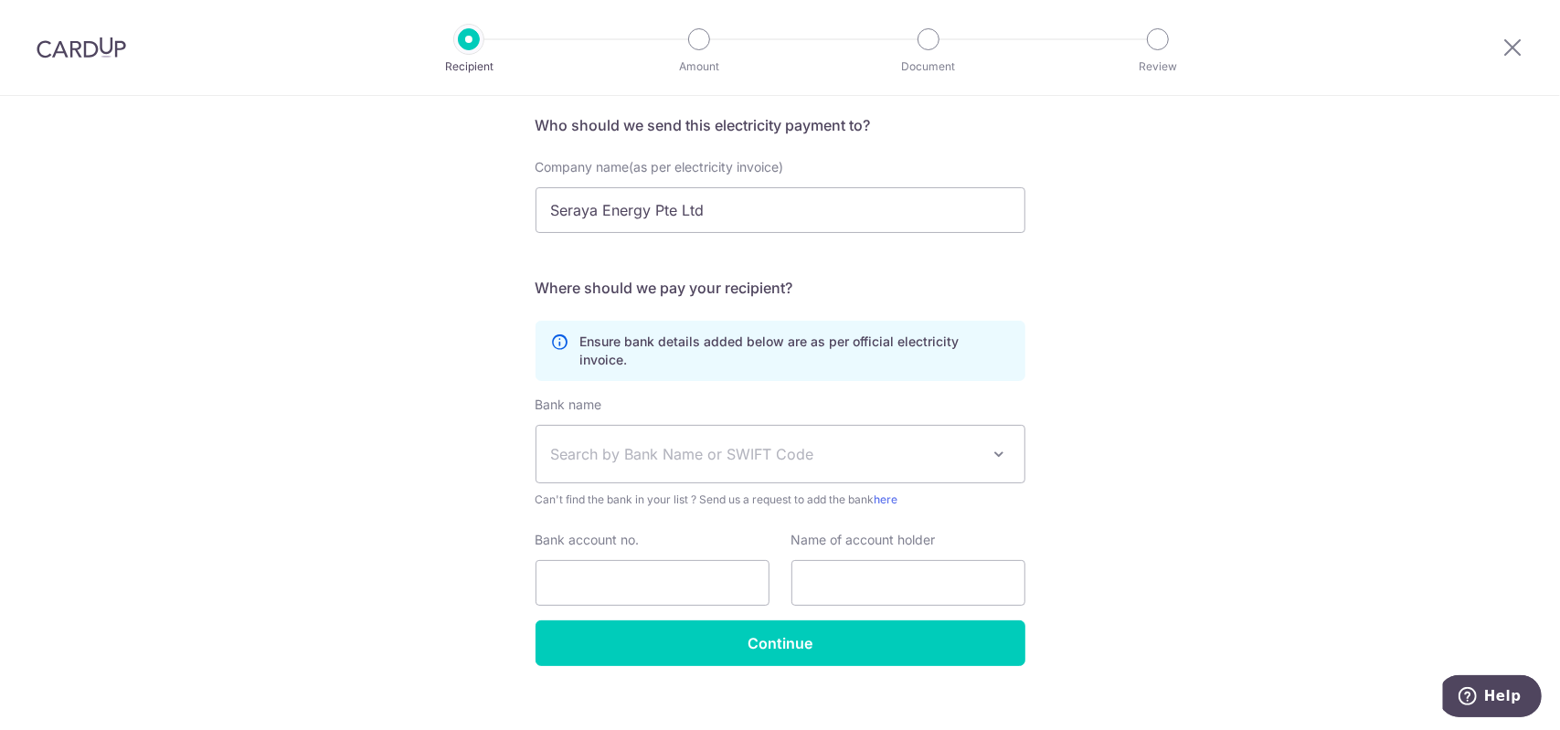
scroll to position [137, 0]
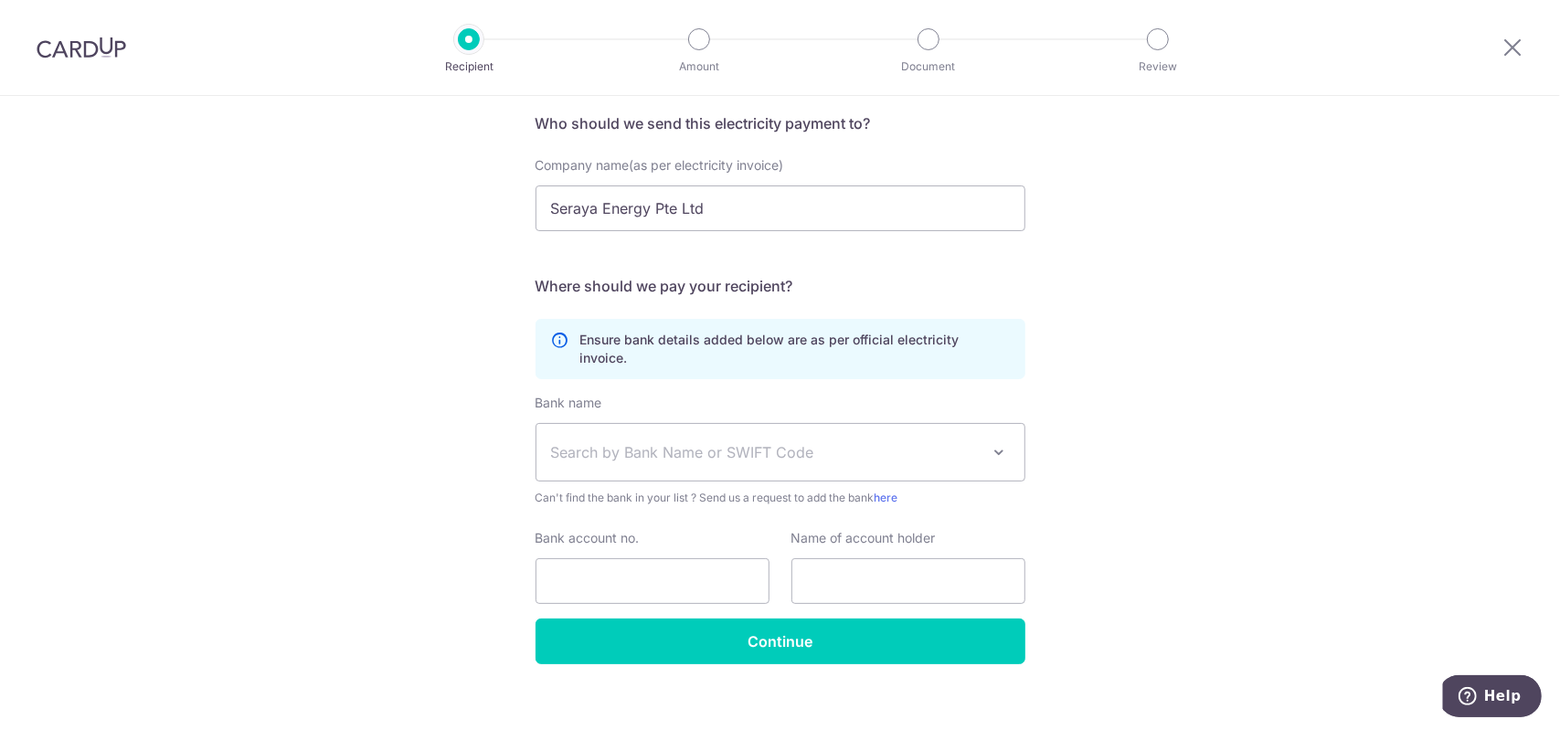
click at [110, 52] on img at bounding box center [82, 48] width 90 height 22
